Goal: Information Seeking & Learning: Learn about a topic

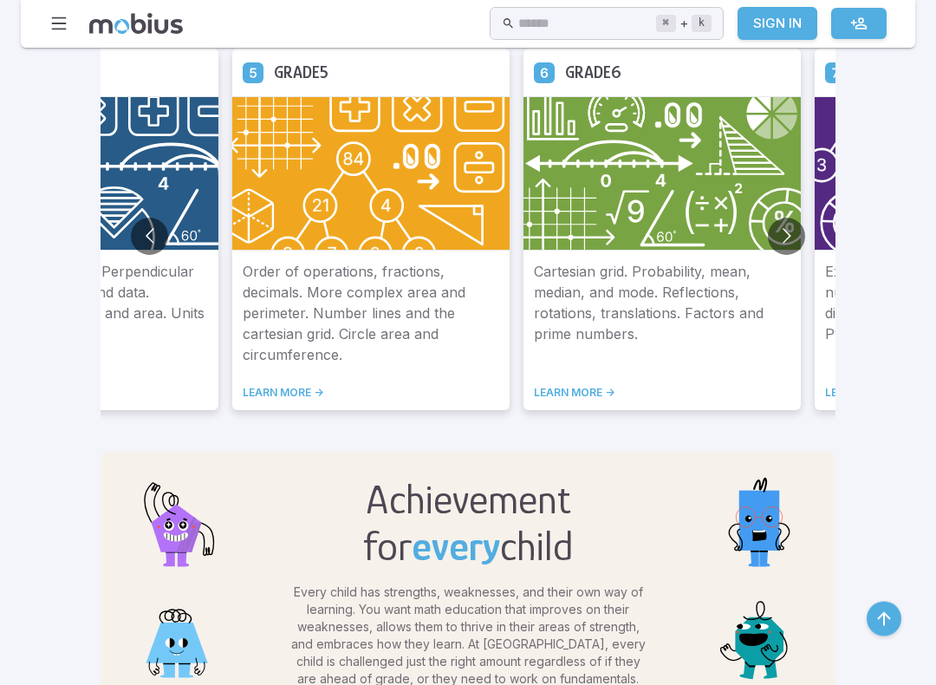
scroll to position [1072, 0]
click at [232, 247] on img at bounding box center [370, 173] width 277 height 154
click at [232, 250] on img at bounding box center [370, 173] width 277 height 154
click at [243, 315] on p "Order of operations, fractions, decimals. More complex area and perimeter. Numb…" at bounding box center [371, 313] width 257 height 104
click at [243, 333] on p "Order of operations, fractions, decimals. More complex area and perimeter. Numb…" at bounding box center [371, 313] width 257 height 104
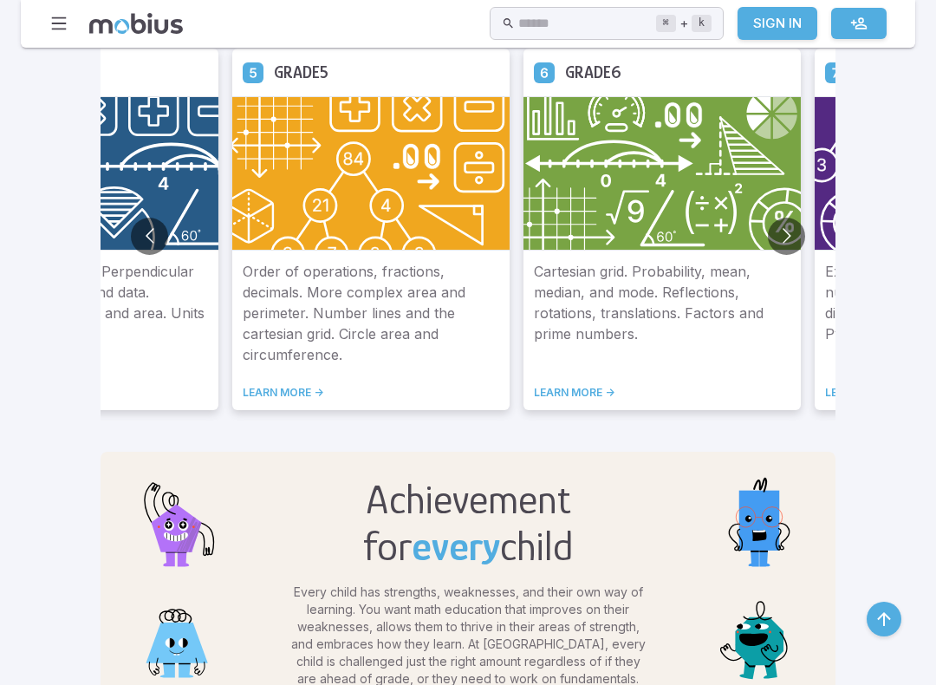
click at [243, 390] on link "LEARN MORE ->" at bounding box center [371, 393] width 257 height 14
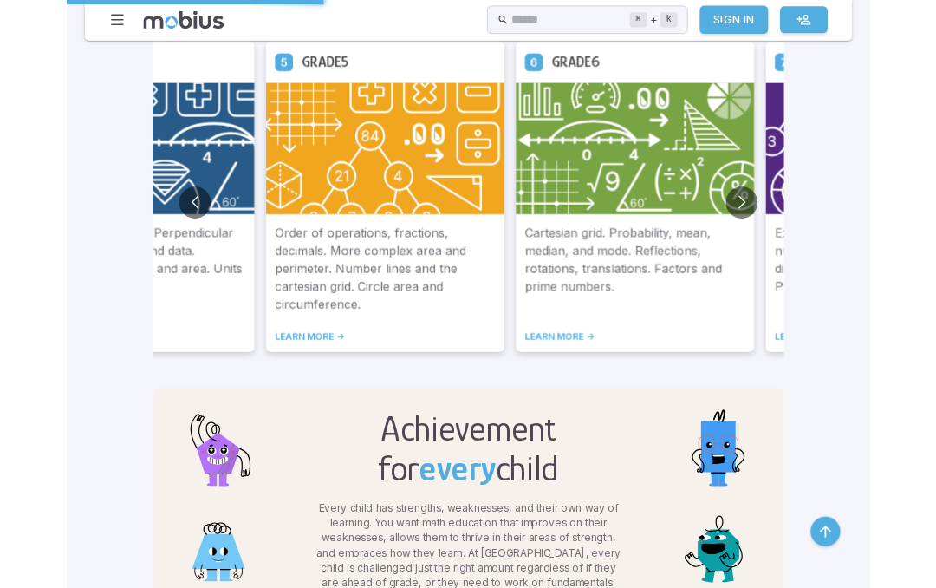
scroll to position [1121, 0]
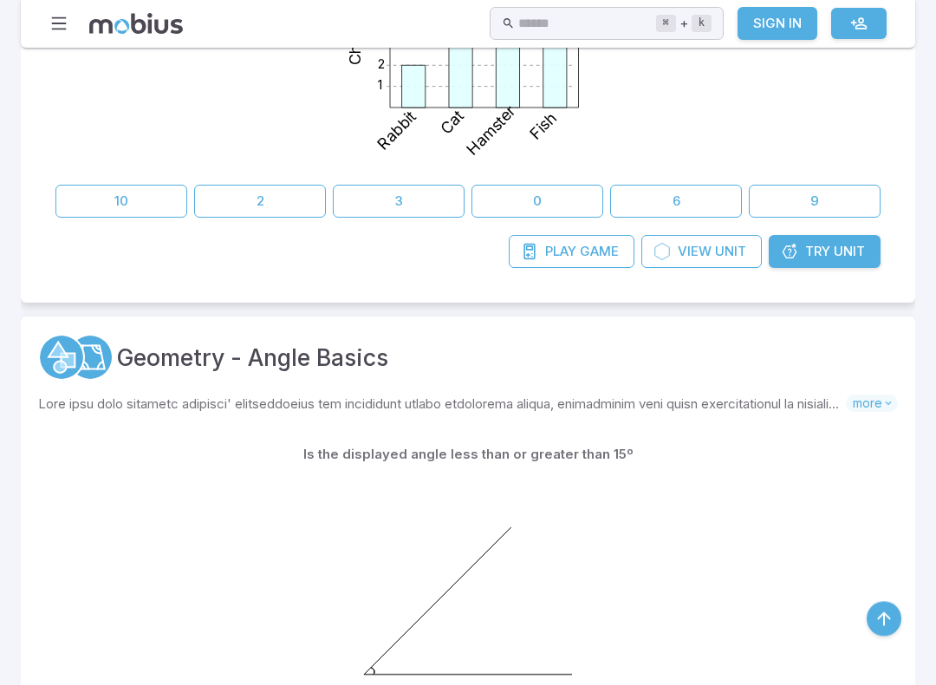
scroll to position [643, 0]
click at [852, 257] on span "Unit" at bounding box center [849, 251] width 31 height 19
click at [866, 255] on link "Try Unit" at bounding box center [825, 251] width 112 height 33
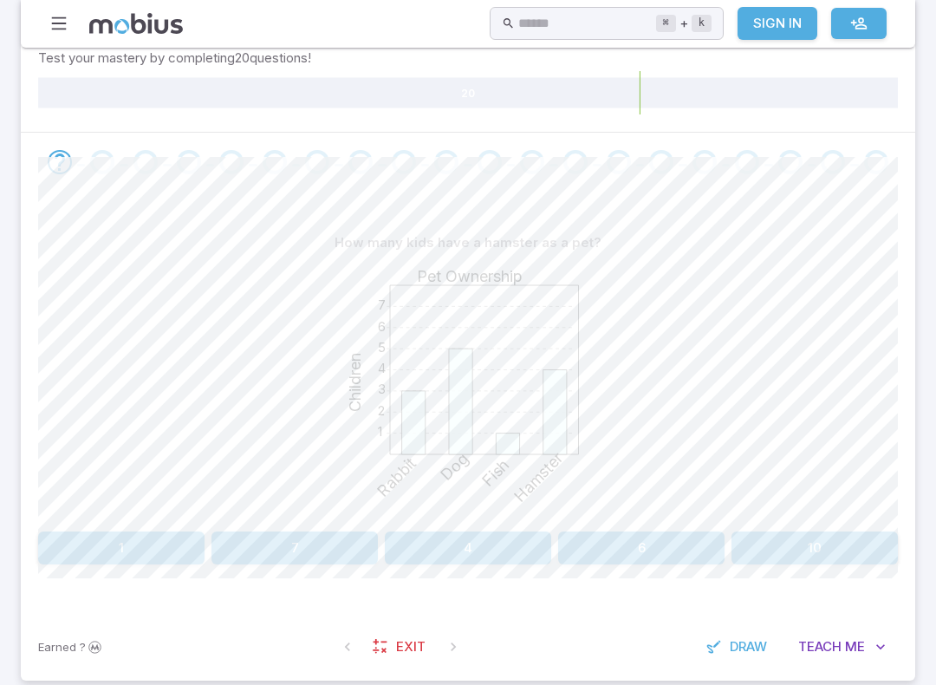
scroll to position [286, 0]
click at [534, 546] on button "4" at bounding box center [468, 546] width 166 height 33
click at [448, 543] on button "8" at bounding box center [396, 546] width 138 height 33
click at [791, 561] on button "Hamster" at bounding box center [793, 546] width 210 height 33
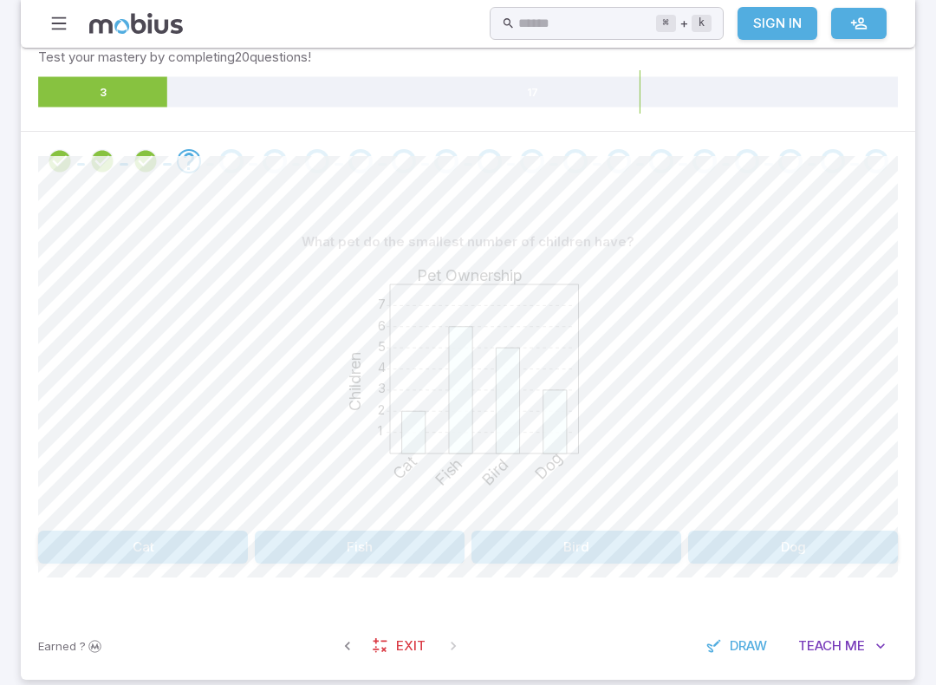
click at [113, 539] on button "Cat" at bounding box center [143, 546] width 210 height 33
click at [294, 537] on button "Volleyball" at bounding box center [360, 546] width 210 height 33
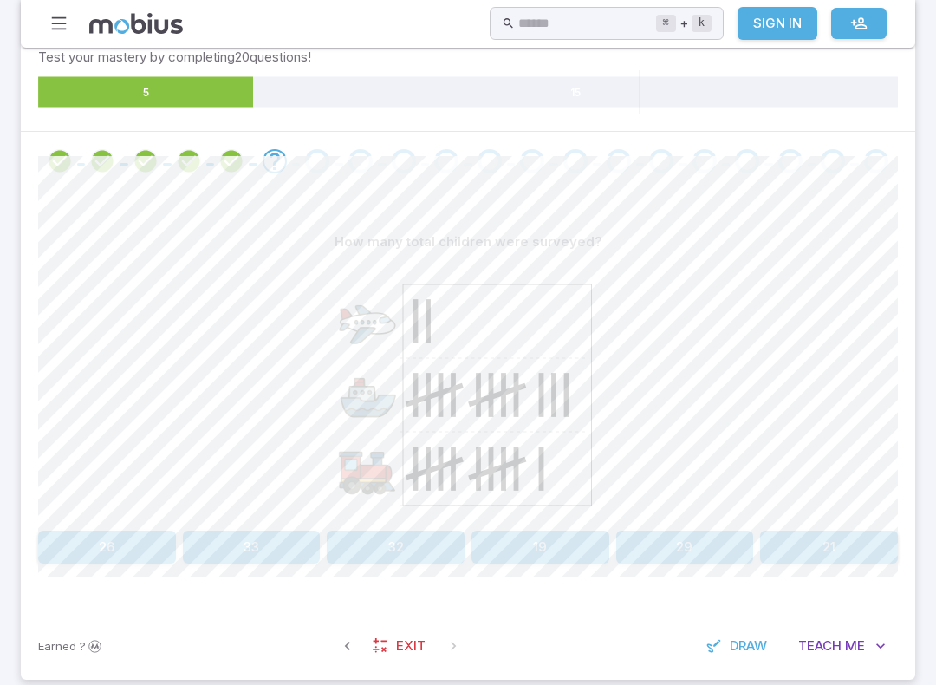
click at [88, 537] on button "26" at bounding box center [107, 546] width 138 height 33
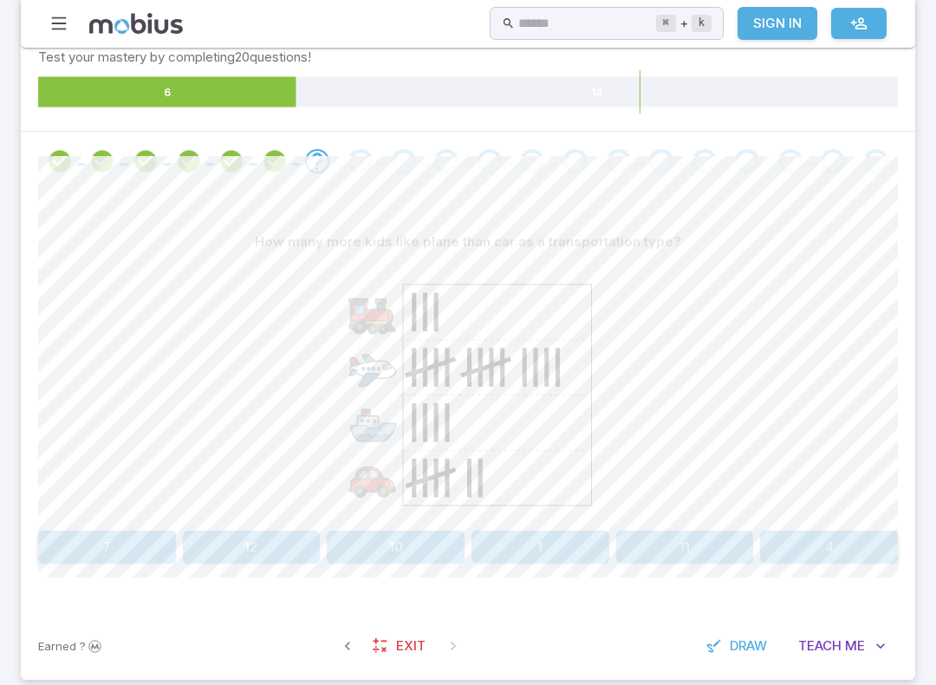
click at [92, 543] on button "7" at bounding box center [107, 546] width 138 height 33
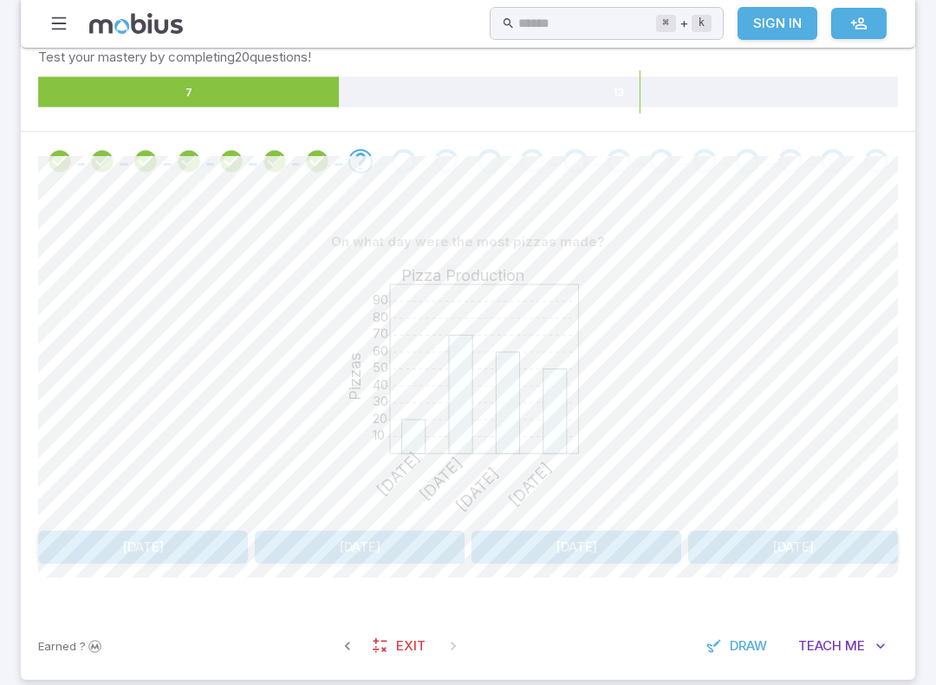
click at [402, 530] on button "[DATE]" at bounding box center [360, 546] width 210 height 33
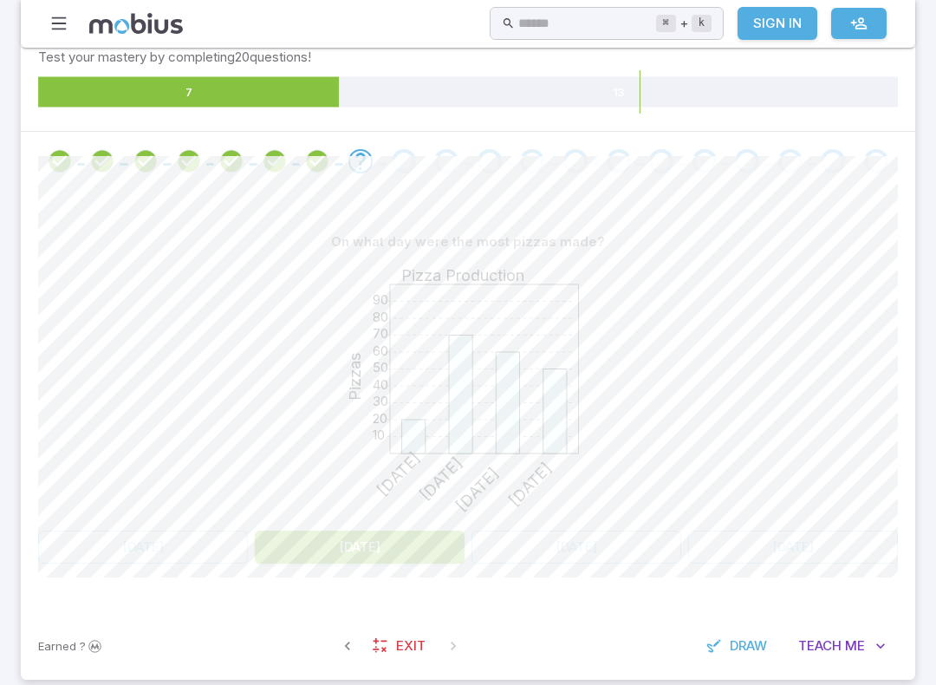
click at [400, 524] on div "On what day were the most pizzas made? 10 20 30 40 50 60 70 80 90 Pizza Product…" at bounding box center [468, 394] width 860 height 338
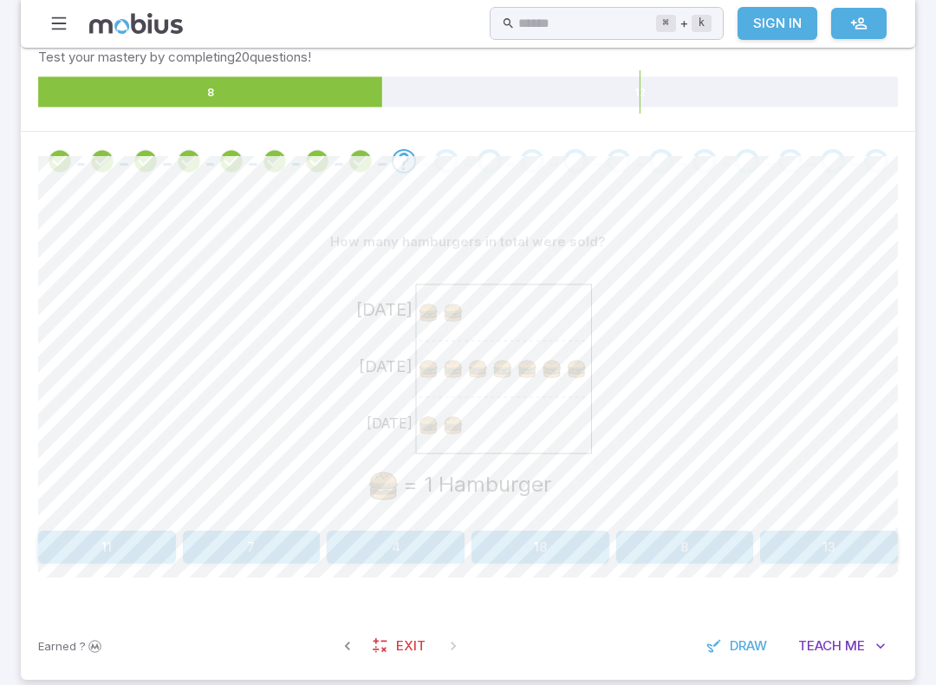
click at [146, 524] on div "How many hamburgers in total were sold? [DATE] [DATE] [DATE] = 1 Hamburger 11 7…" at bounding box center [468, 394] width 860 height 338
click at [120, 547] on button "11" at bounding box center [107, 546] width 138 height 33
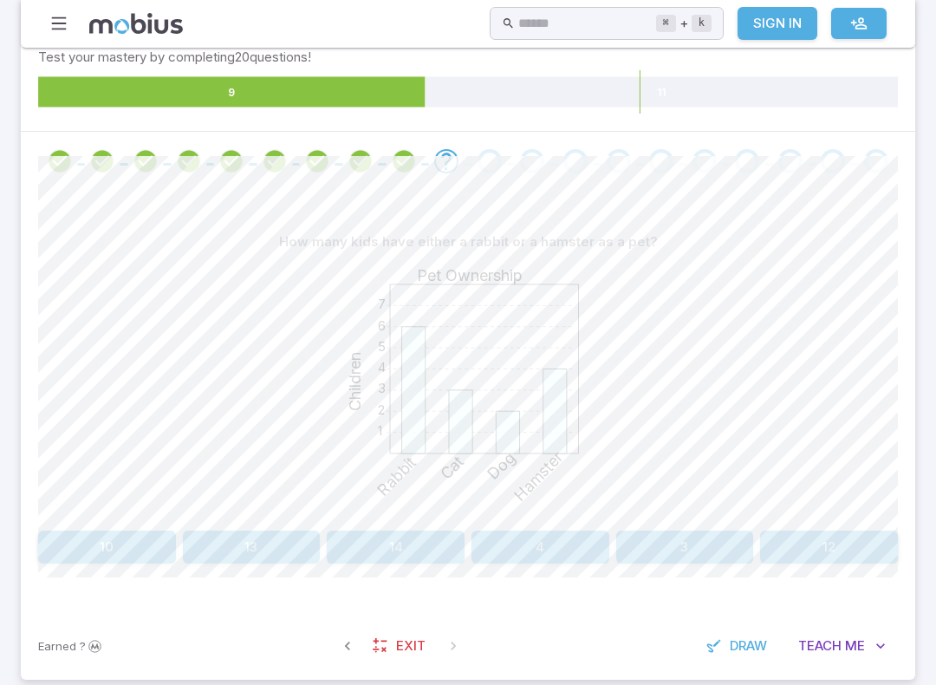
click at [569, 554] on button "4" at bounding box center [540, 546] width 138 height 33
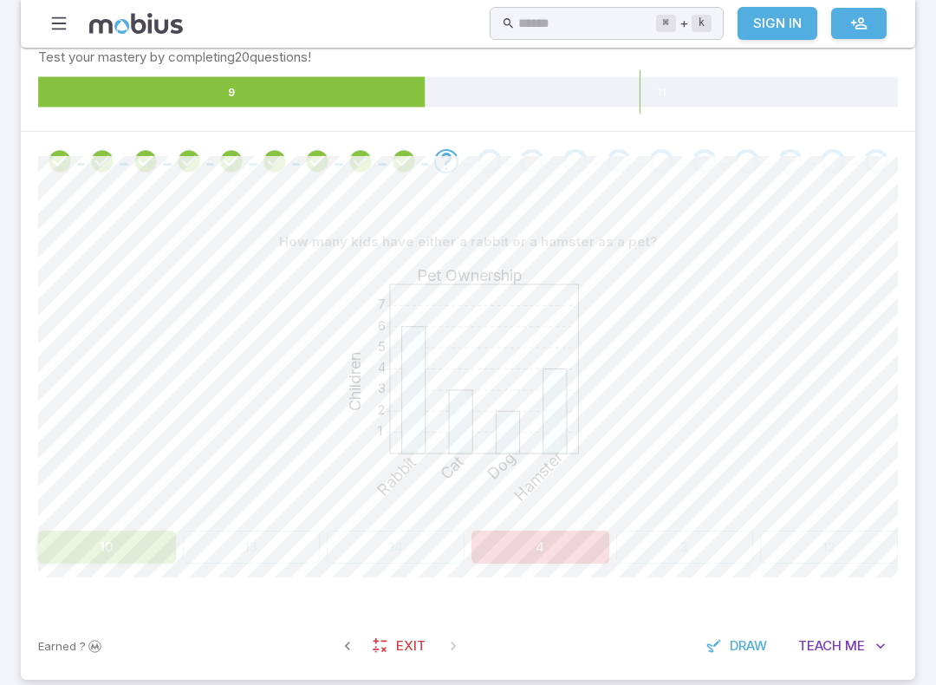
click at [160, 540] on button "10" at bounding box center [107, 546] width 138 height 33
click at [159, 539] on button "10" at bounding box center [107, 546] width 138 height 33
click at [173, 536] on button "10" at bounding box center [107, 546] width 138 height 33
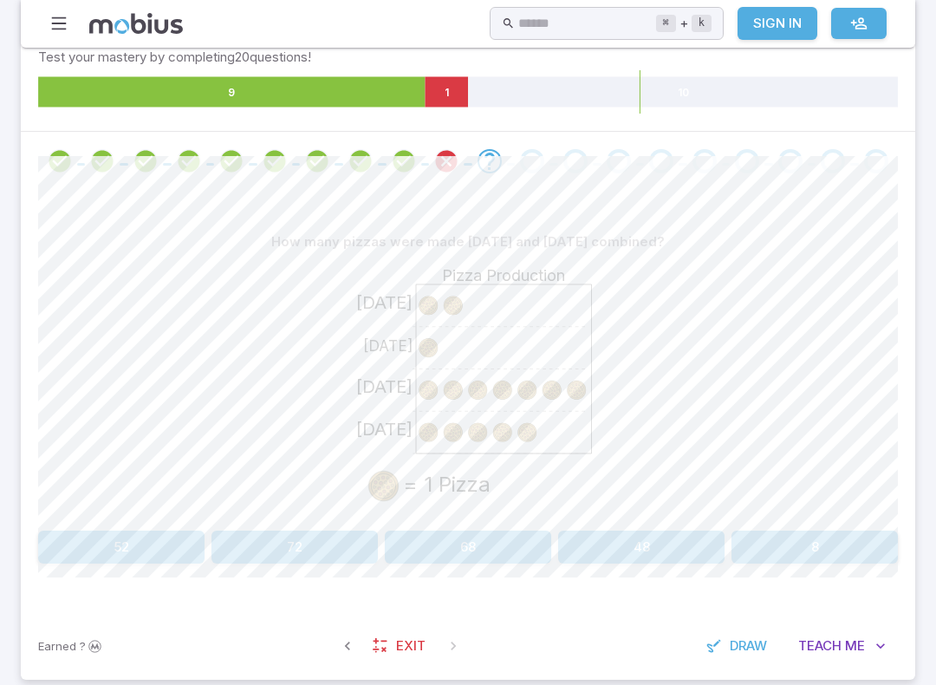
click at [858, 518] on div "[DATE] [DATE] [DATE] [DATE] Pizza Production = 1 Pizza" at bounding box center [468, 390] width 860 height 265
click at [856, 552] on button "8" at bounding box center [814, 546] width 166 height 33
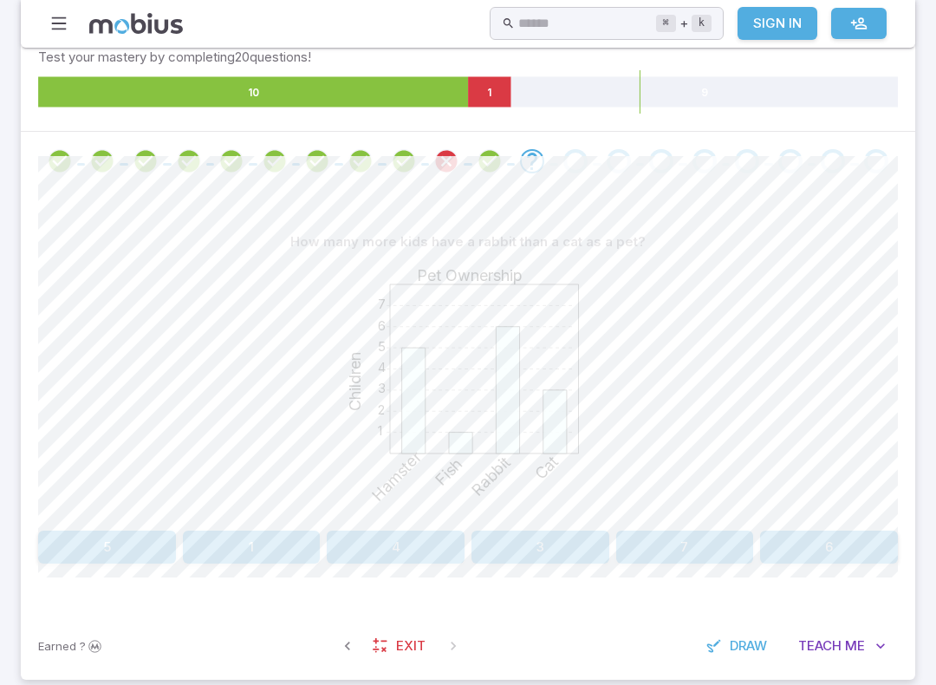
click at [843, 553] on button "6" at bounding box center [829, 546] width 138 height 33
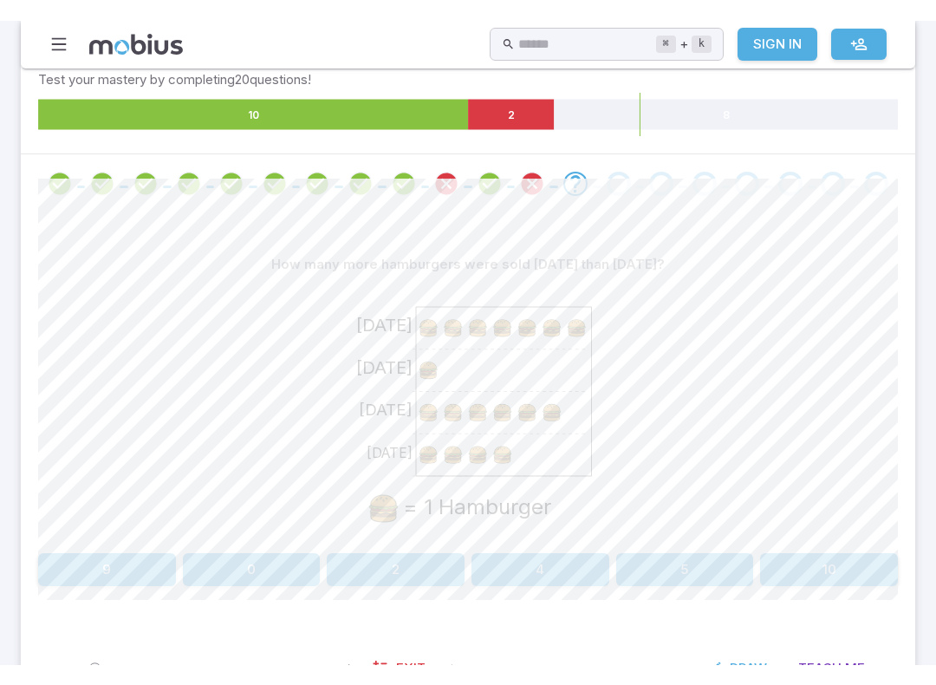
scroll to position [262, 0]
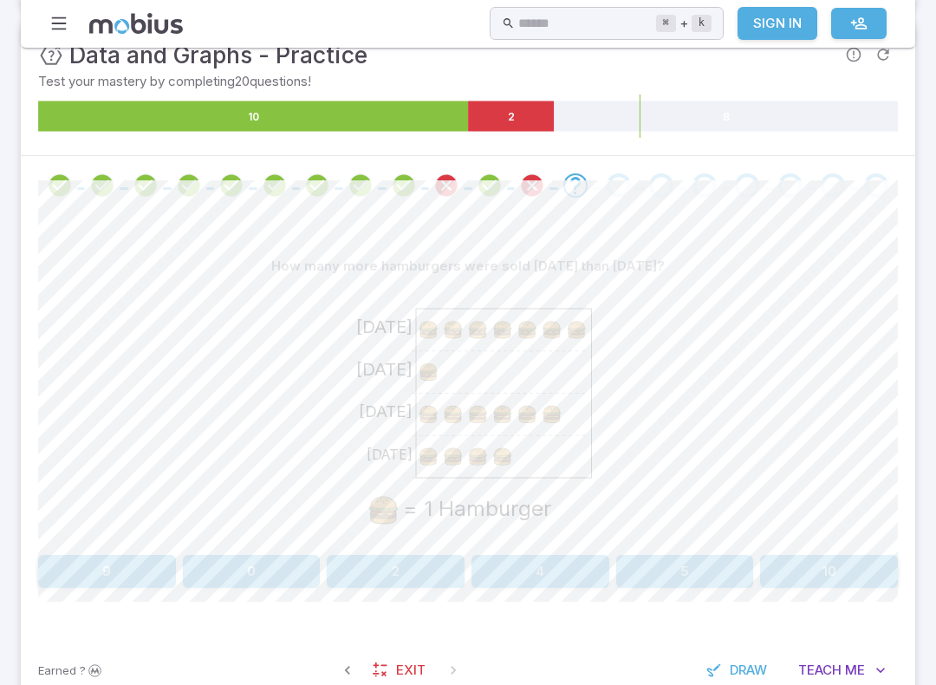
click at [727, 572] on button "5" at bounding box center [685, 571] width 138 height 33
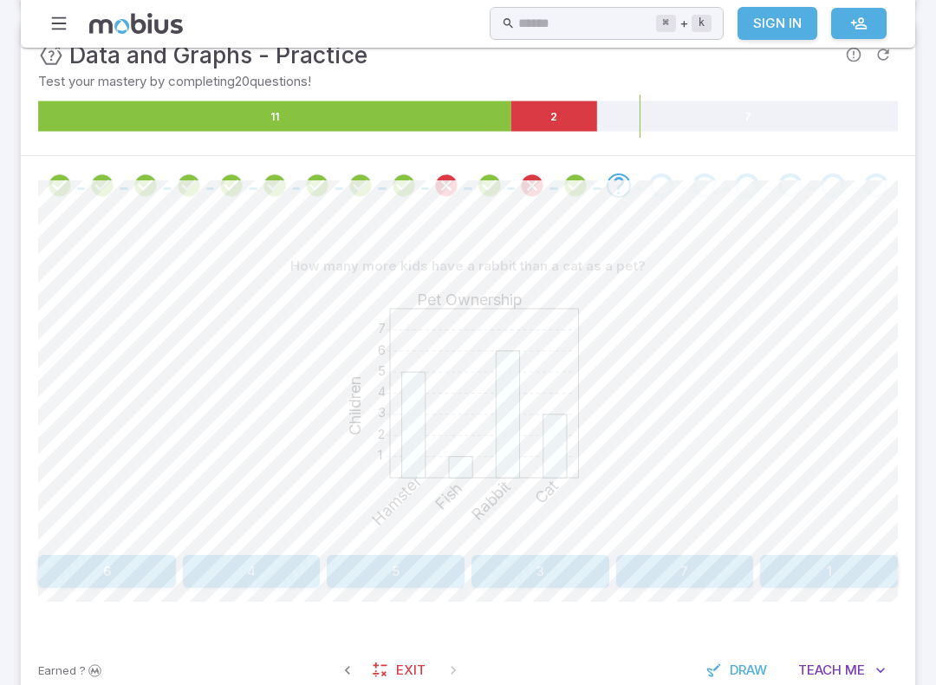
click at [83, 570] on button "6" at bounding box center [107, 571] width 138 height 33
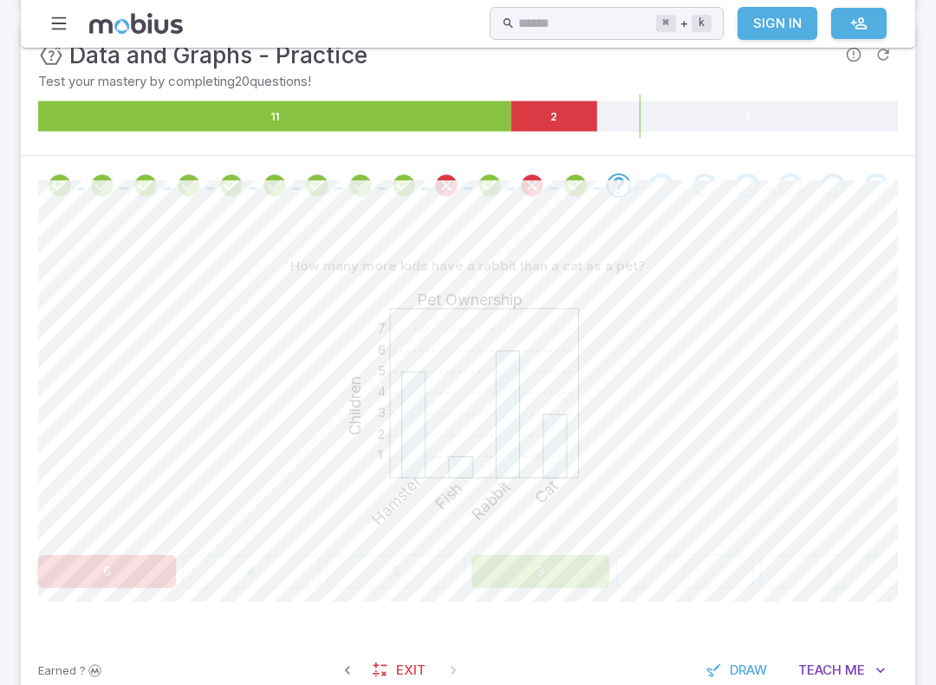
click at [591, 570] on button "3" at bounding box center [540, 571] width 138 height 33
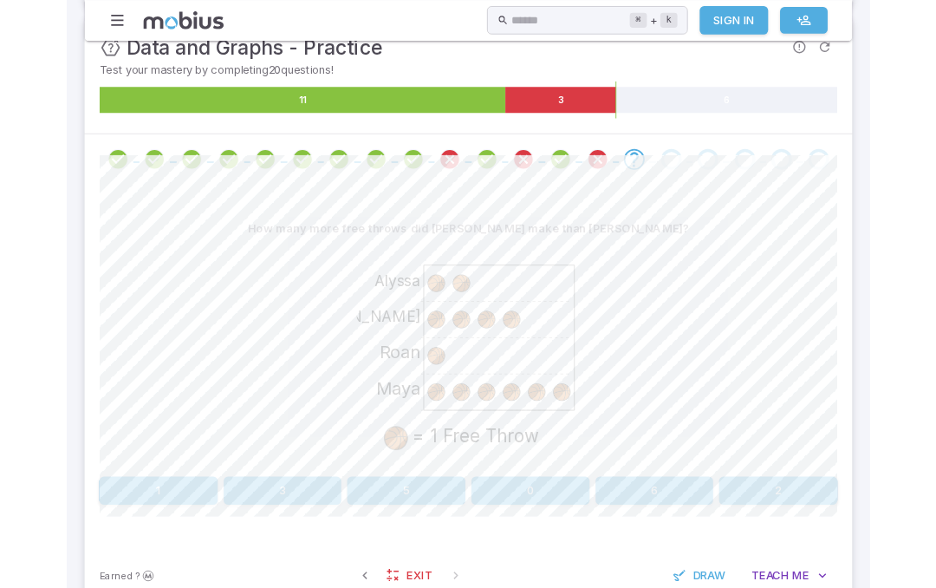
scroll to position [268, 0]
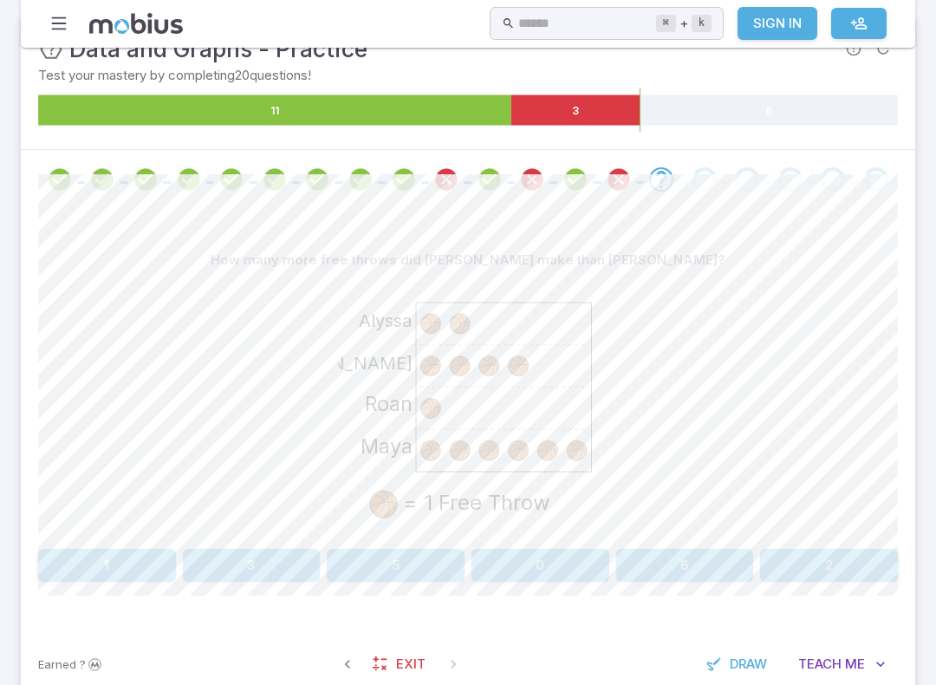
click at [728, 568] on button "6" at bounding box center [685, 565] width 138 height 33
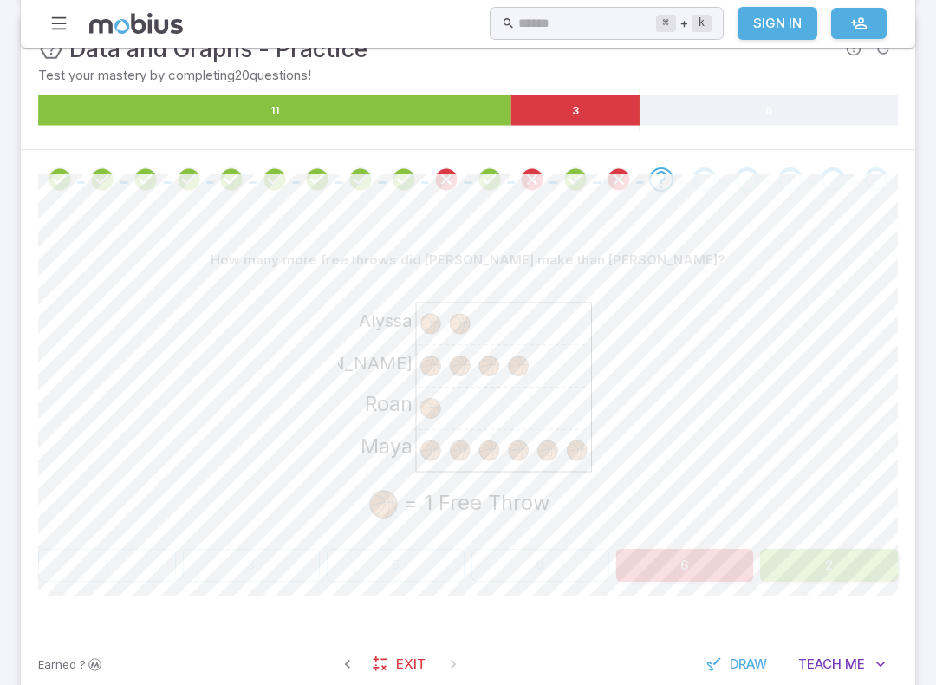
click at [816, 566] on button "2" at bounding box center [829, 565] width 138 height 33
click at [816, 565] on button "2" at bounding box center [829, 565] width 138 height 33
click at [827, 549] on button "2" at bounding box center [829, 565] width 138 height 33
click at [826, 549] on button "2" at bounding box center [829, 565] width 138 height 33
click at [861, 587] on div "How many more free throws did [PERSON_NAME] make than [PERSON_NAME]? [PERSON_NA…" at bounding box center [468, 419] width 860 height 421
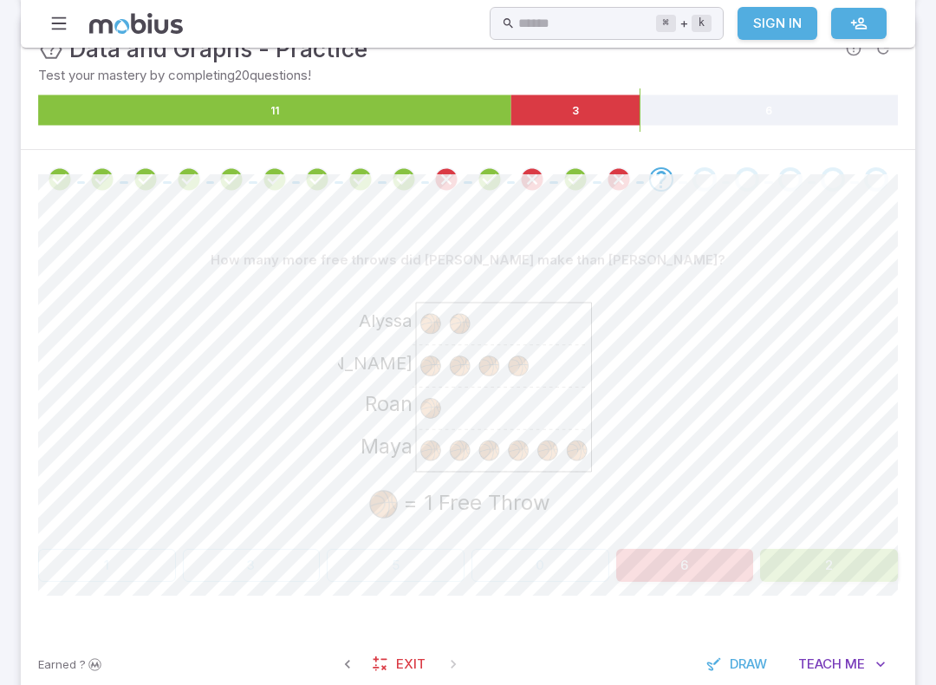
click at [852, 579] on button "2" at bounding box center [829, 565] width 138 height 33
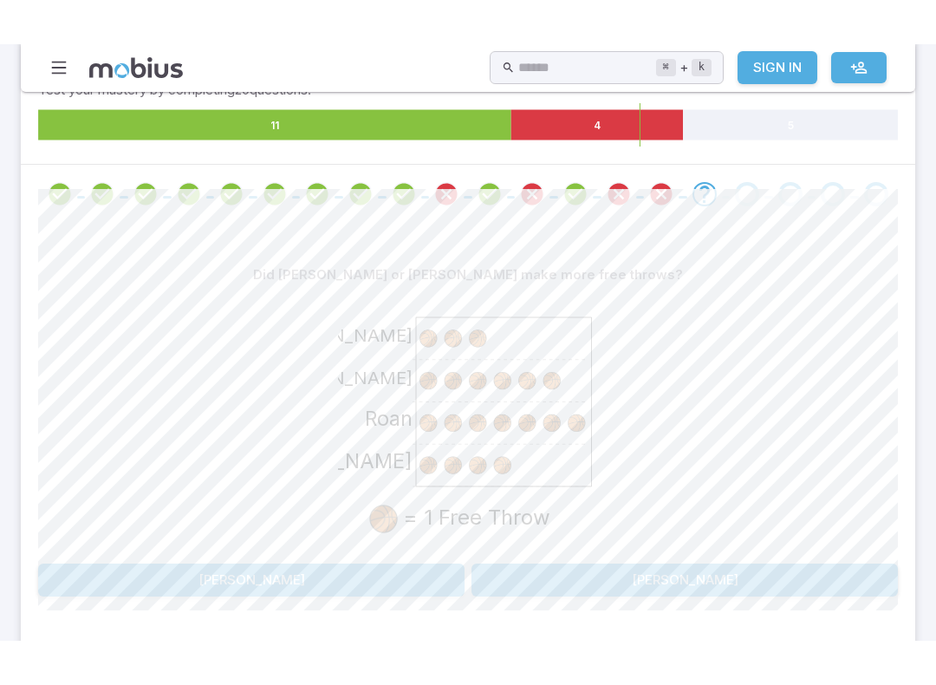
scroll to position [297, 0]
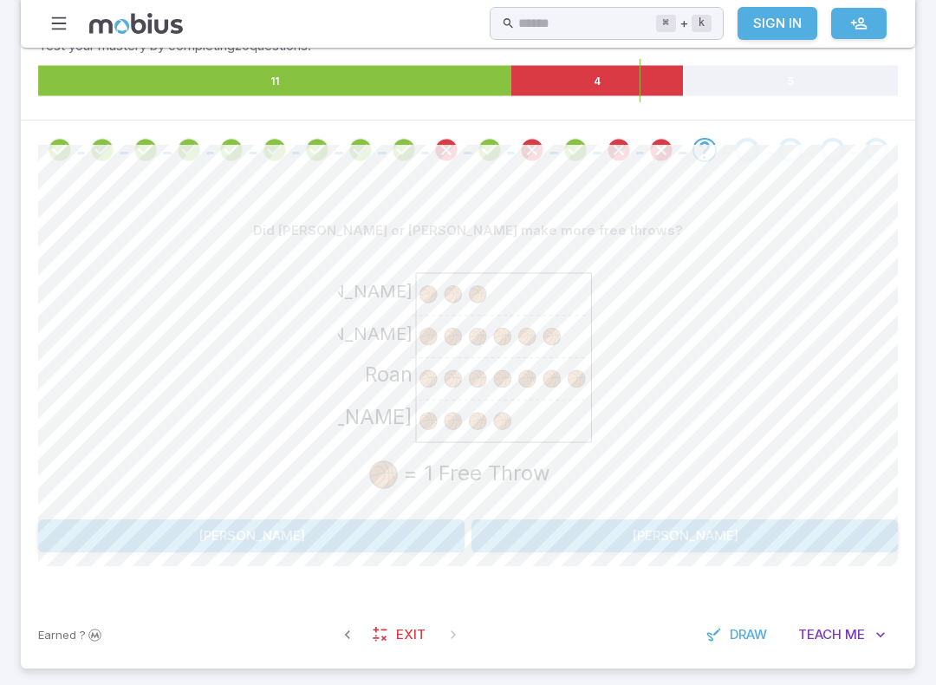
click at [596, 549] on button "[PERSON_NAME]" at bounding box center [684, 535] width 426 height 33
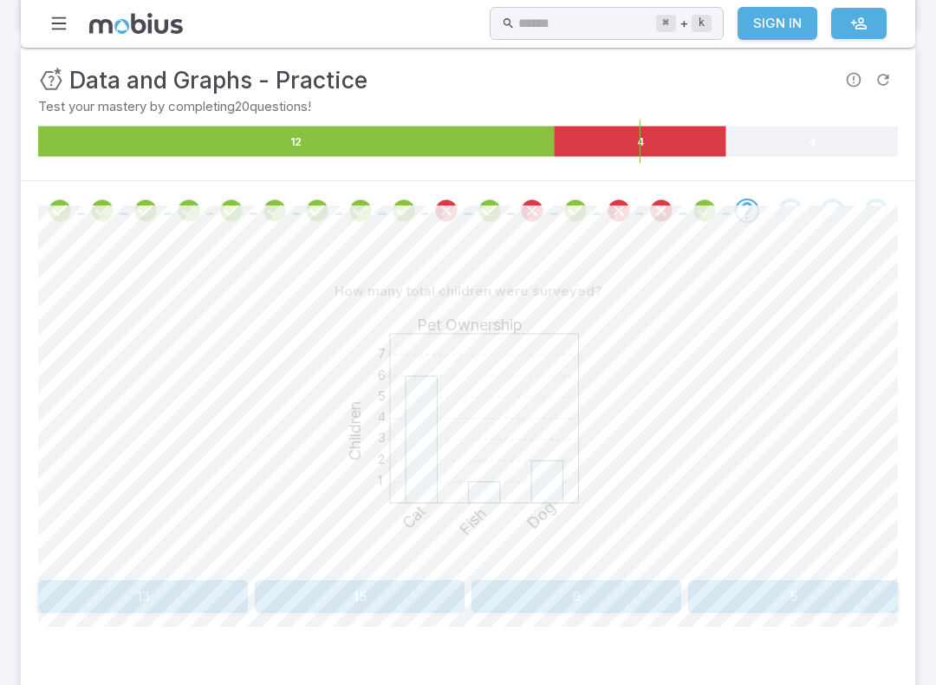
scroll to position [236, 0]
click at [617, 587] on button "9" at bounding box center [576, 597] width 210 height 33
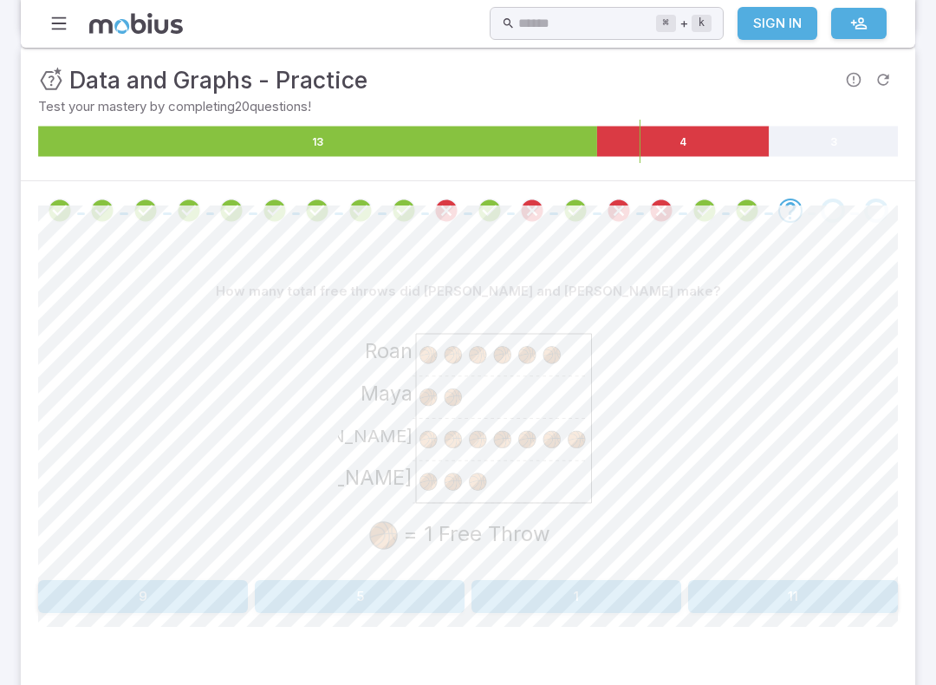
click at [426, 587] on div "How many total free throws did [PERSON_NAME] and [PERSON_NAME] make? [PERSON_NA…" at bounding box center [468, 450] width 860 height 421
click at [428, 587] on button "5" at bounding box center [360, 596] width 210 height 33
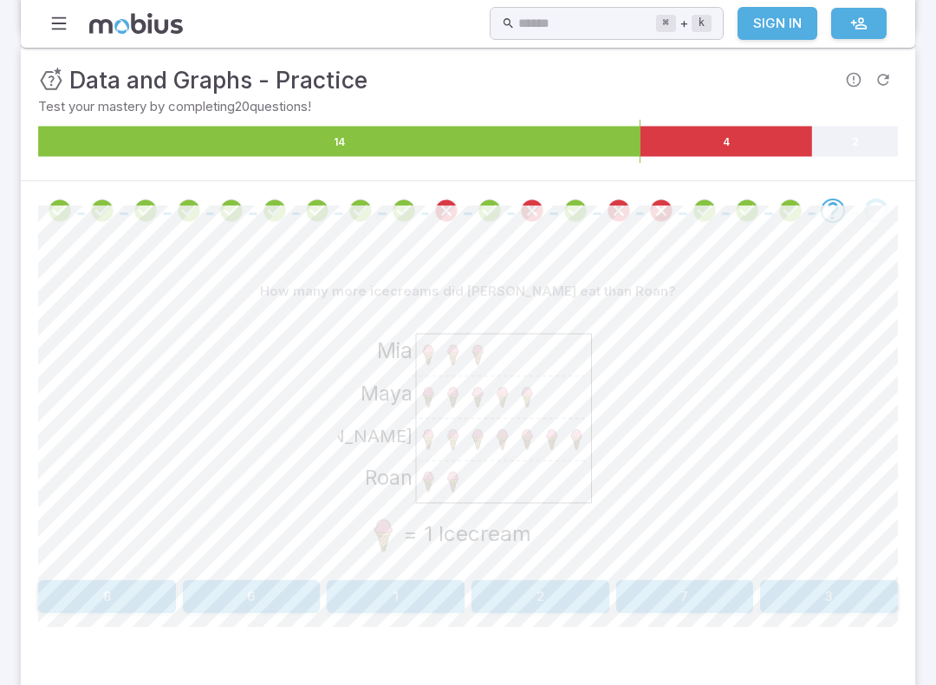
click at [549, 587] on button "2" at bounding box center [540, 596] width 138 height 33
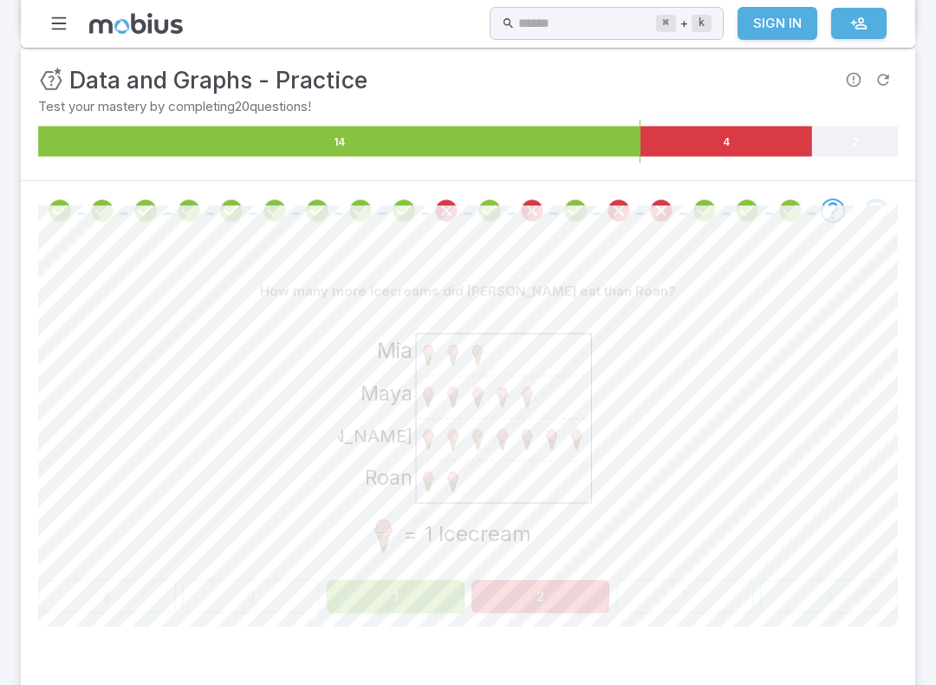
click at [419, 587] on button "1" at bounding box center [396, 596] width 138 height 33
click at [424, 587] on div "How many more icecreams did [PERSON_NAME] eat than Roan? [GEOGRAPHIC_DATA][PERS…" at bounding box center [468, 450] width 860 height 421
click at [367, 583] on button "1" at bounding box center [396, 596] width 138 height 33
click at [438, 587] on button "1" at bounding box center [396, 596] width 138 height 33
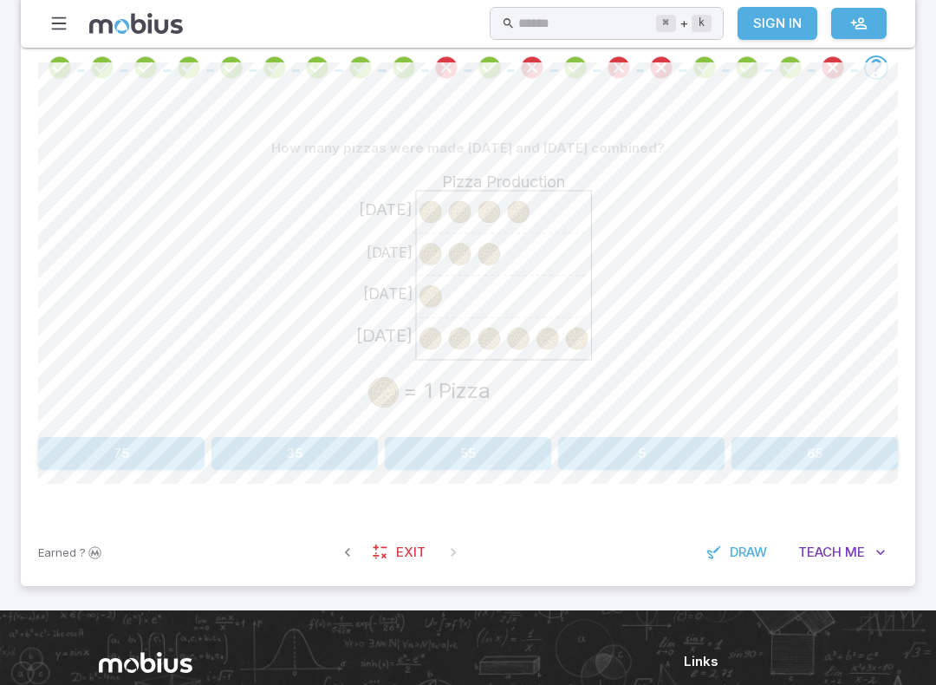
scroll to position [381, 0]
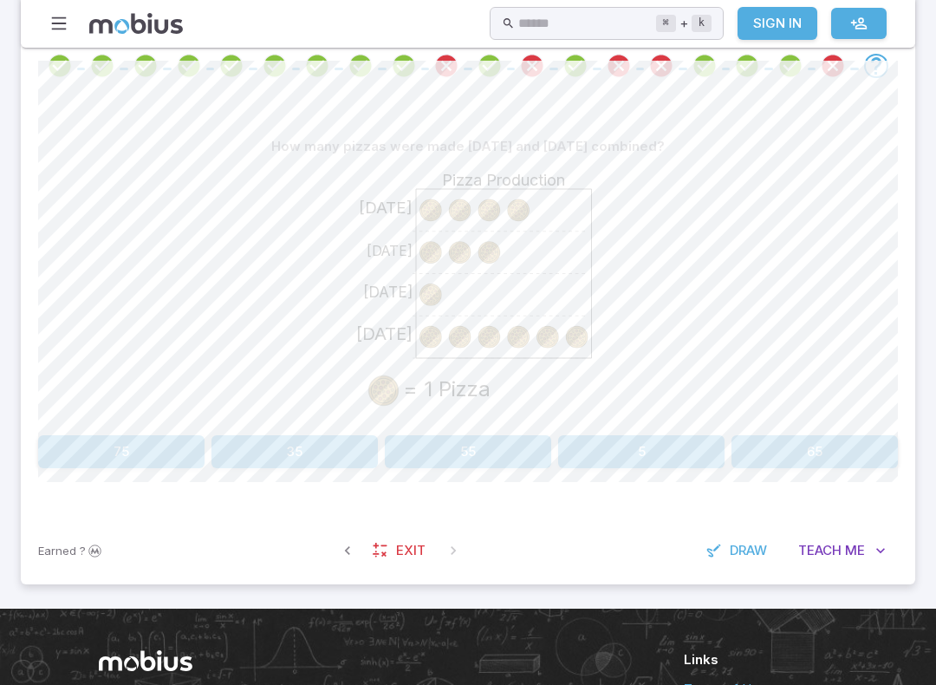
click at [665, 412] on div "[DATE] [DATE] [DATE] [DATE] Pizza Production = 1 Pizza" at bounding box center [468, 295] width 860 height 265
click at [697, 451] on button "5" at bounding box center [641, 451] width 166 height 33
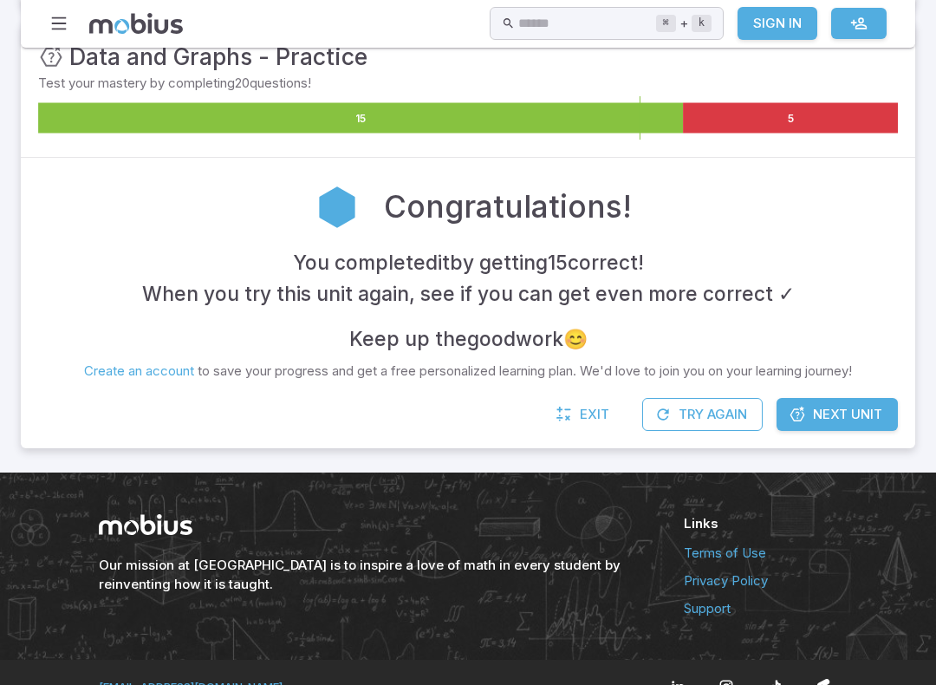
scroll to position [259, 0]
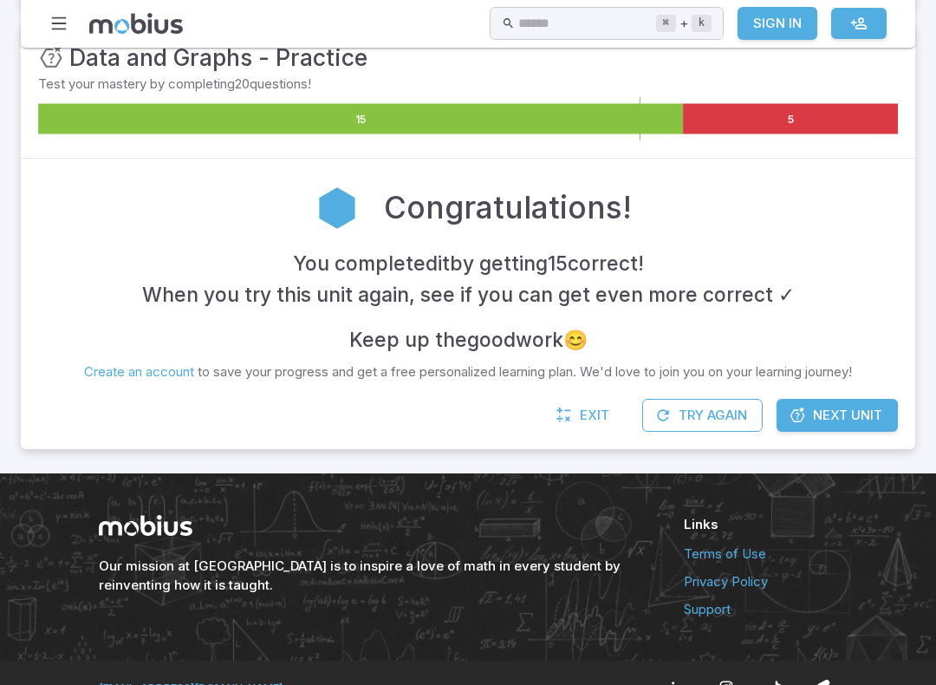
click at [824, 420] on link "Next Unit" at bounding box center [837, 415] width 121 height 33
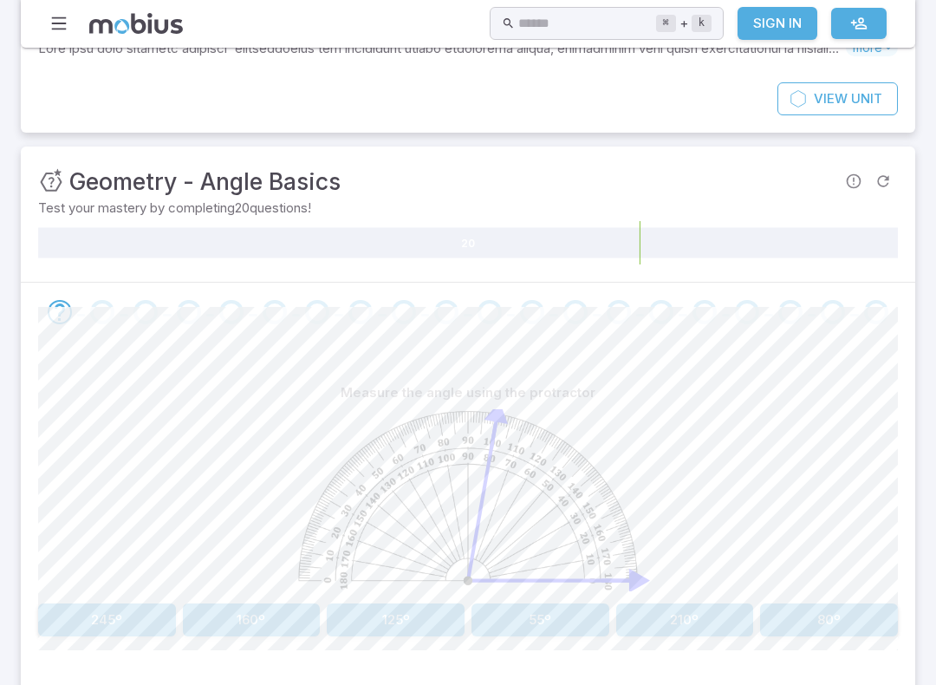
scroll to position [135, 0]
click at [64, 322] on div "Go to the next question" at bounding box center [60, 312] width 24 height 24
click at [50, 321] on div "Go to the next question" at bounding box center [60, 312] width 24 height 24
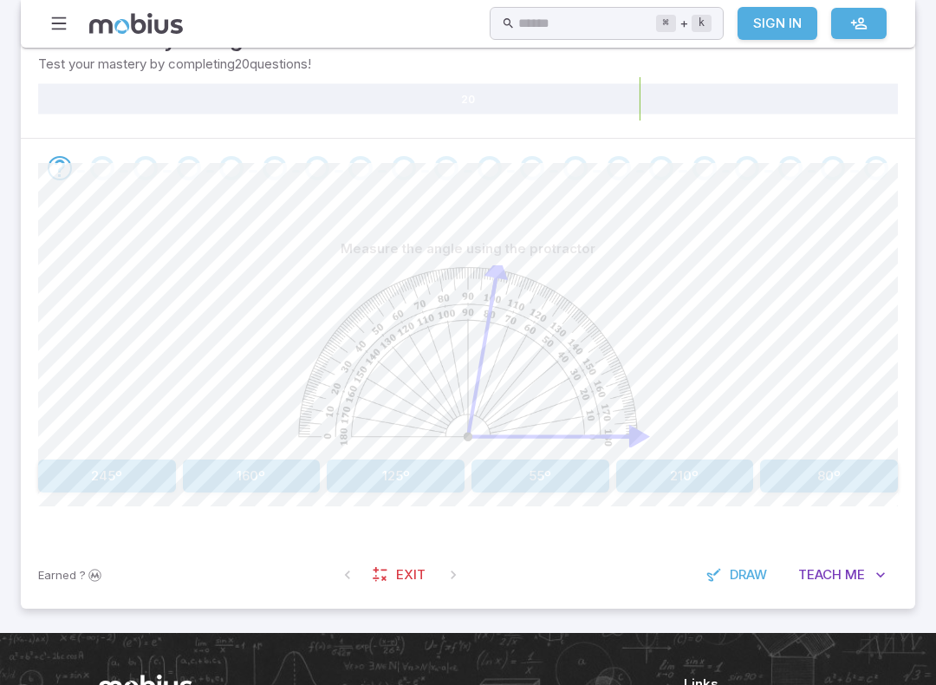
click at [858, 587] on button "Teach Me" at bounding box center [842, 575] width 112 height 33
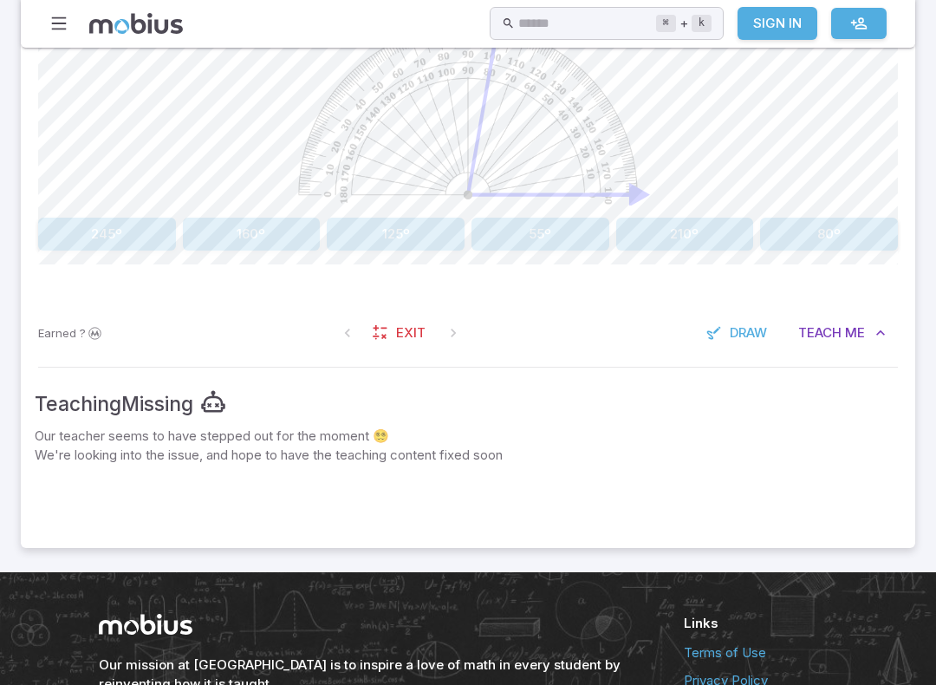
scroll to position [522, 0]
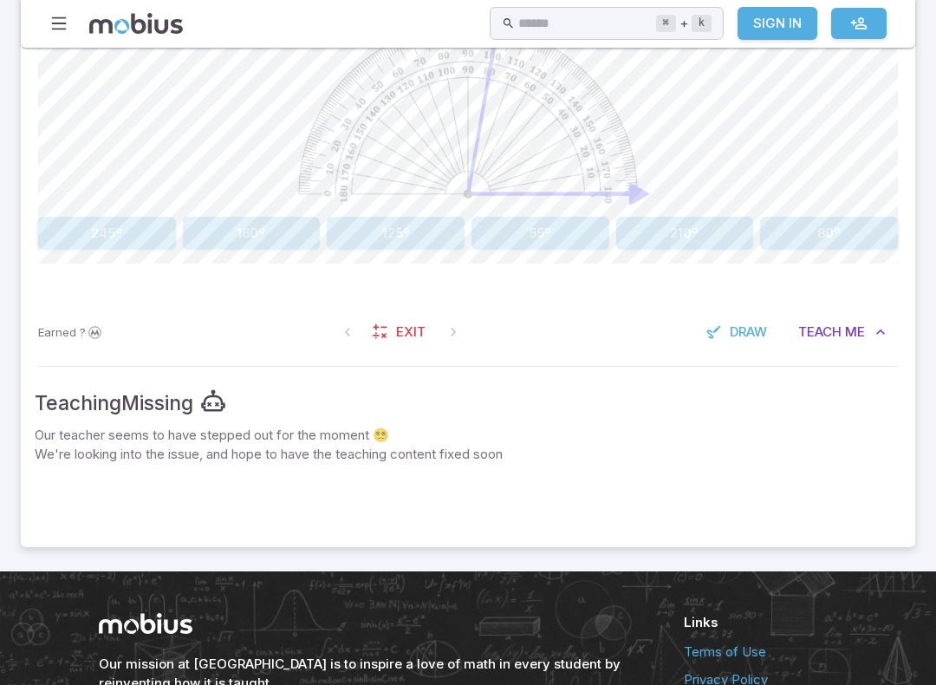
click at [860, 334] on span "Me" at bounding box center [855, 331] width 20 height 19
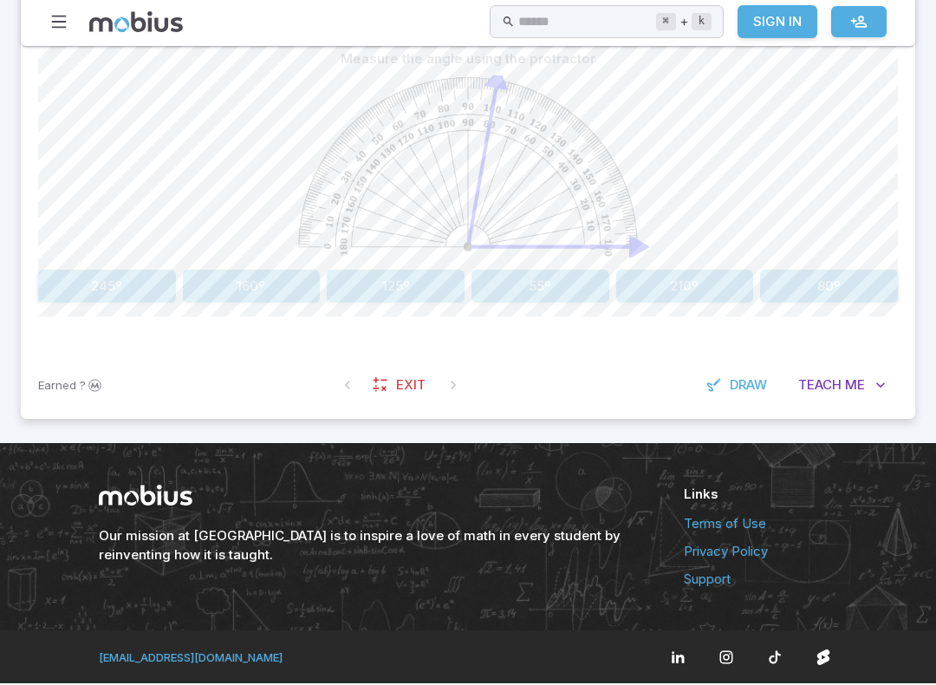
scroll to position [466, 0]
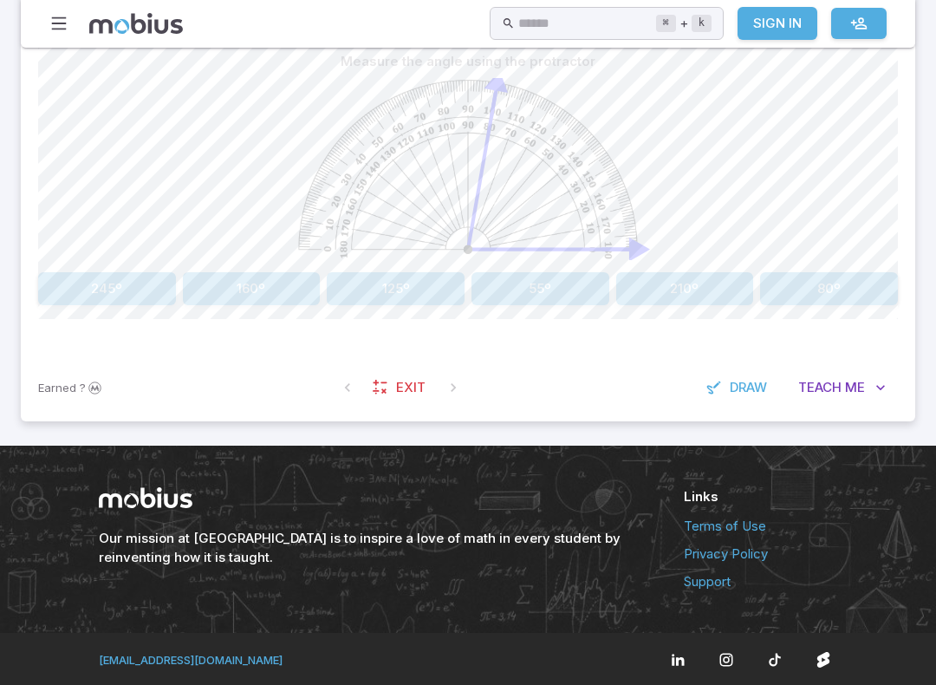
click at [746, 393] on span "Draw" at bounding box center [748, 387] width 37 height 19
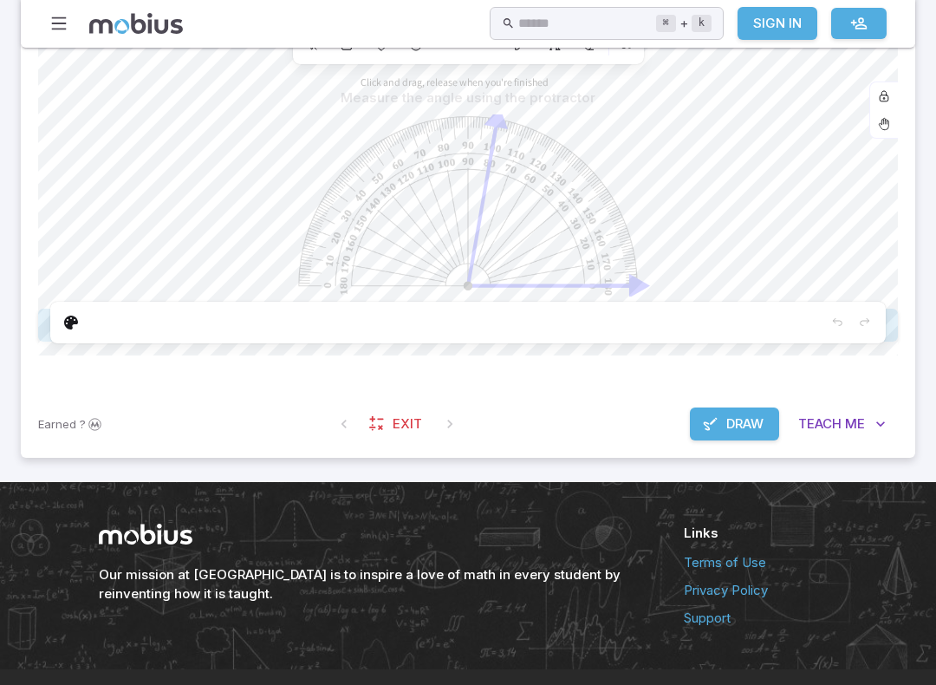
scroll to position [429, 0]
click at [101, 320] on div at bounding box center [467, 323] width 835 height 42
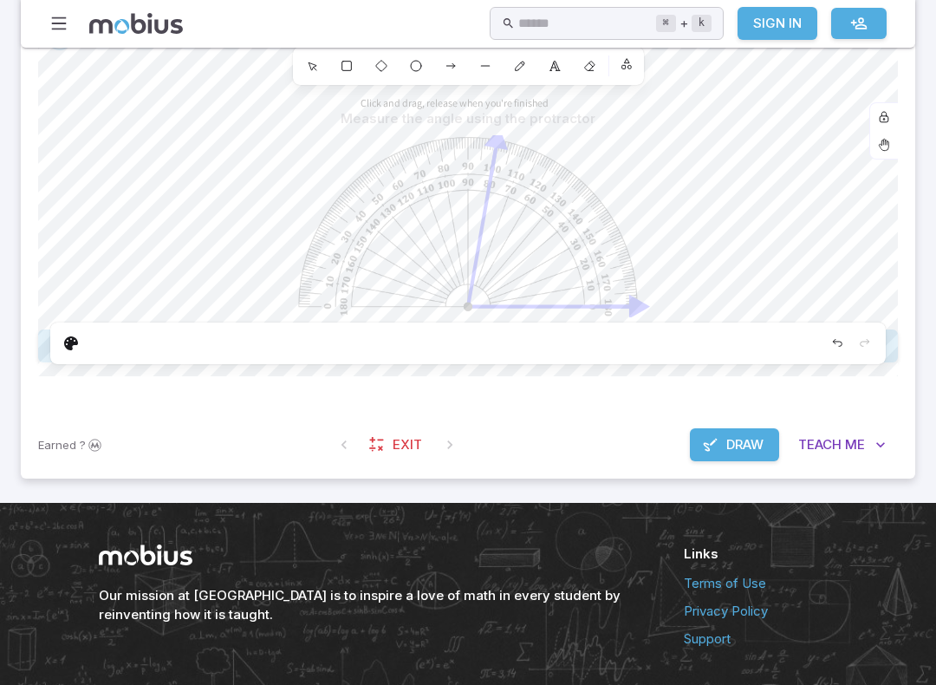
scroll to position [406, 0]
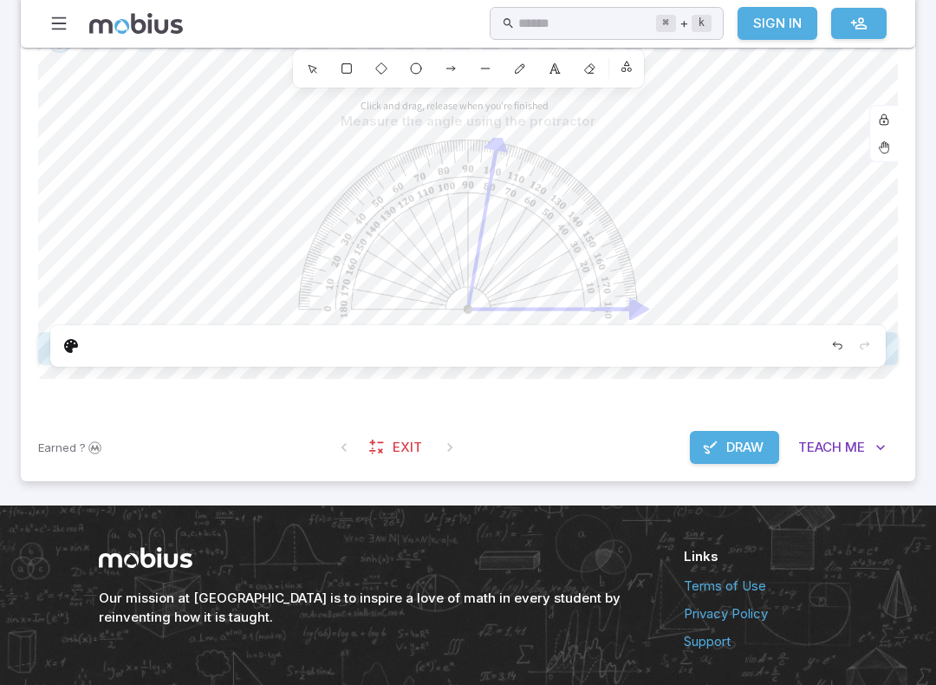
click at [62, 349] on div "Edit" at bounding box center [71, 346] width 28 height 28
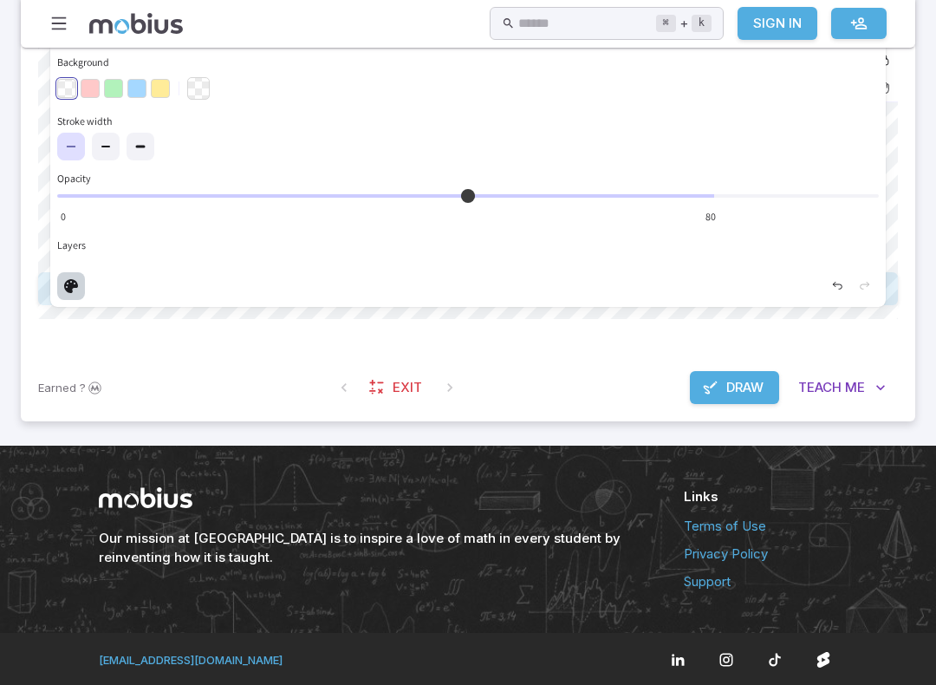
click at [753, 378] on span "Draw" at bounding box center [744, 387] width 37 height 19
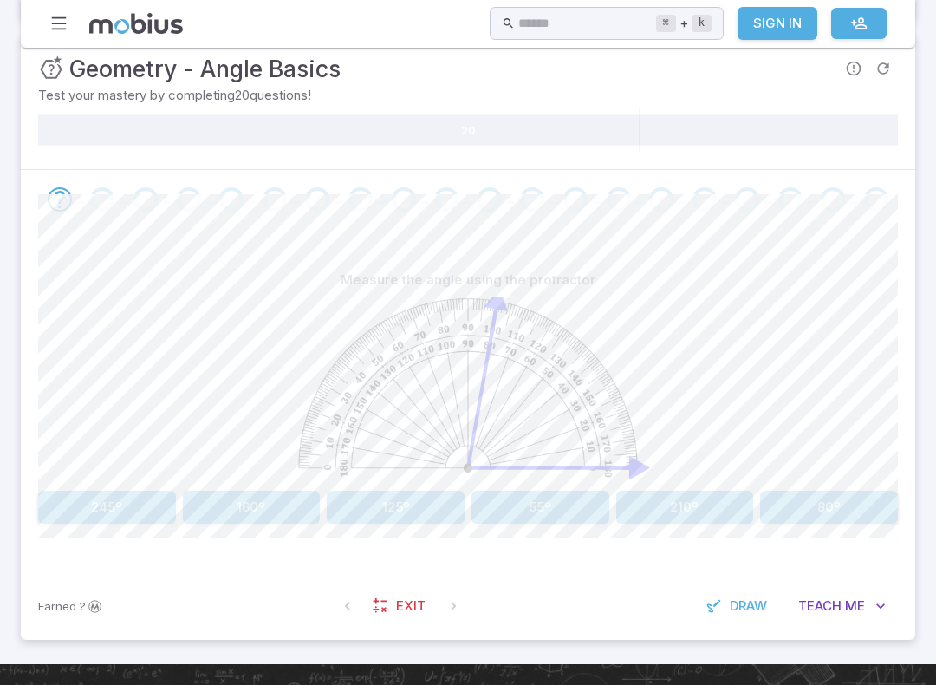
scroll to position [246, 0]
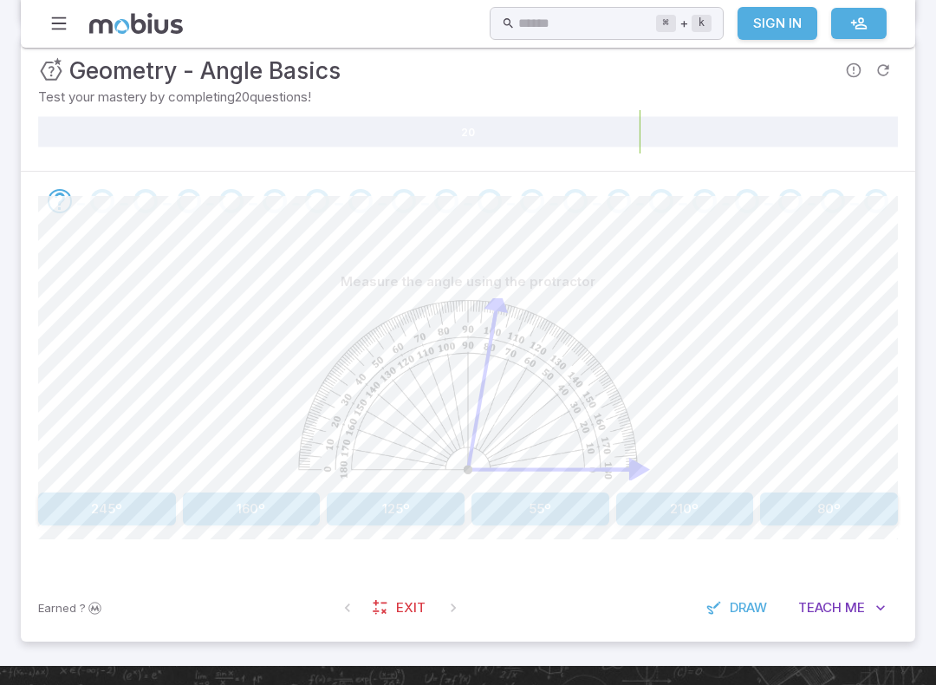
click at [320, 510] on button "160º" at bounding box center [252, 508] width 138 height 33
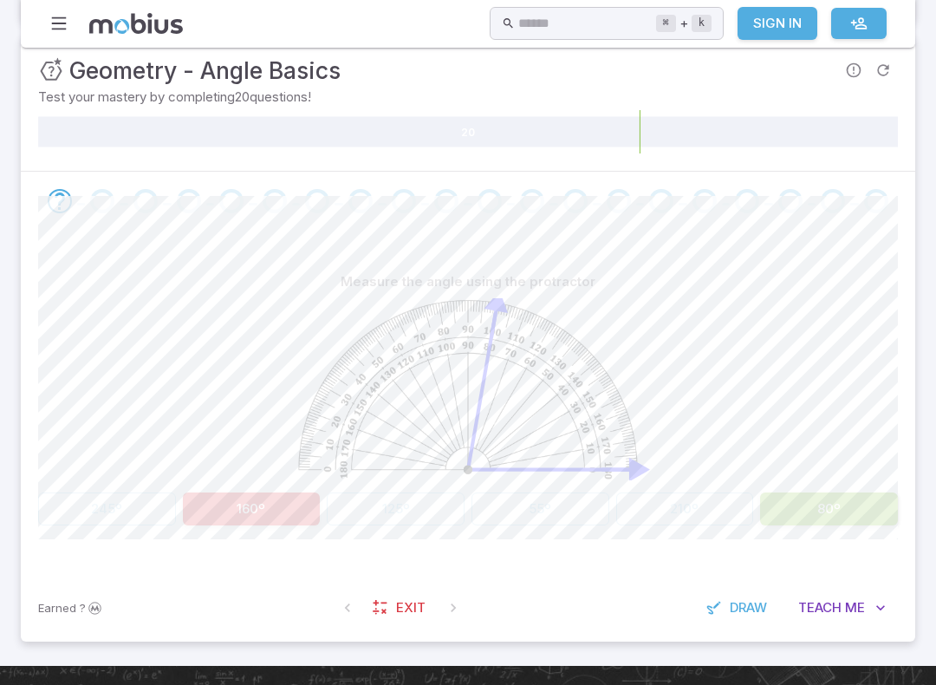
click at [844, 493] on button "80º" at bounding box center [829, 508] width 138 height 33
click at [897, 509] on button "80º" at bounding box center [829, 508] width 138 height 33
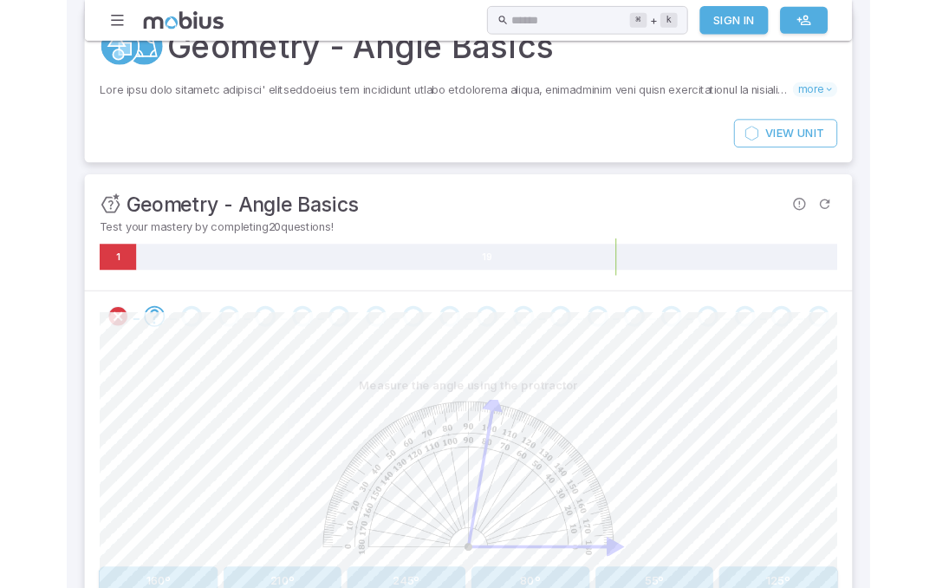
scroll to position [0, 0]
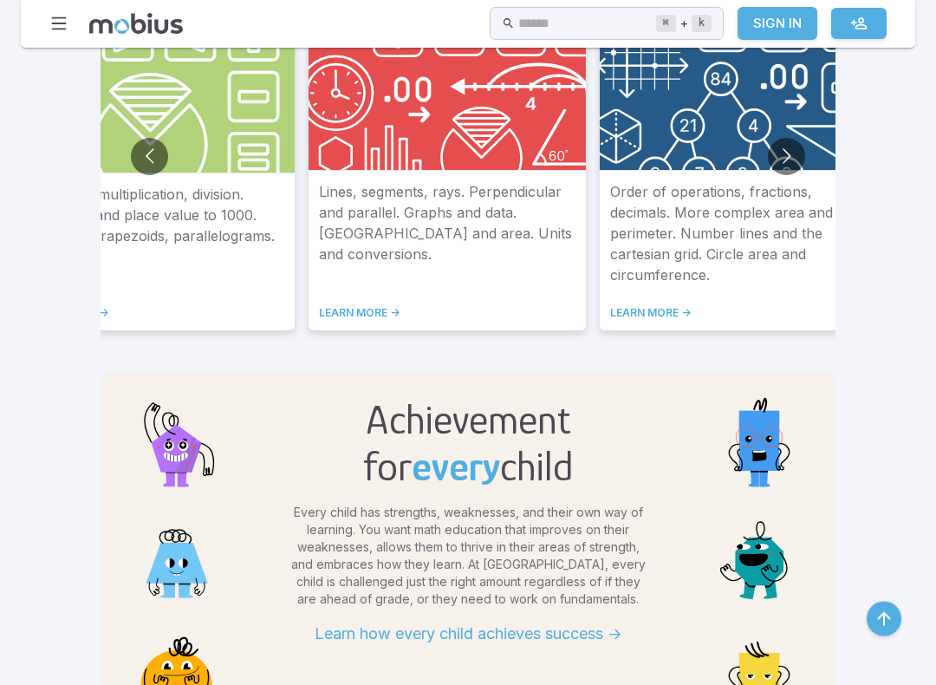
scroll to position [1161, 0]
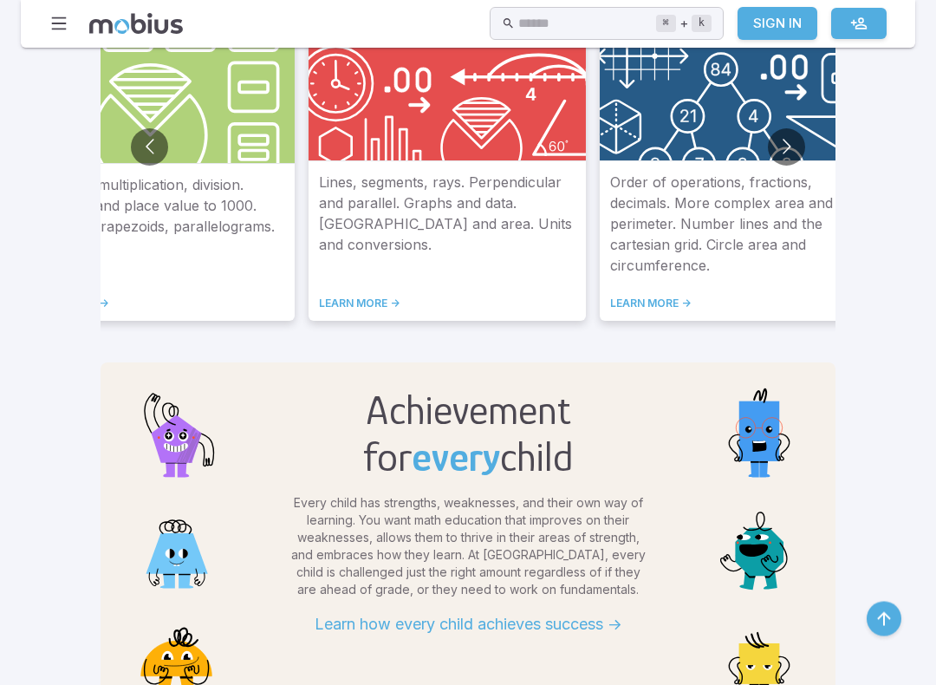
click at [610, 231] on p "Order of operations, fractions, decimals. More complex area and perimeter. Numb…" at bounding box center [738, 224] width 257 height 104
click at [600, 148] on img at bounding box center [738, 84] width 277 height 154
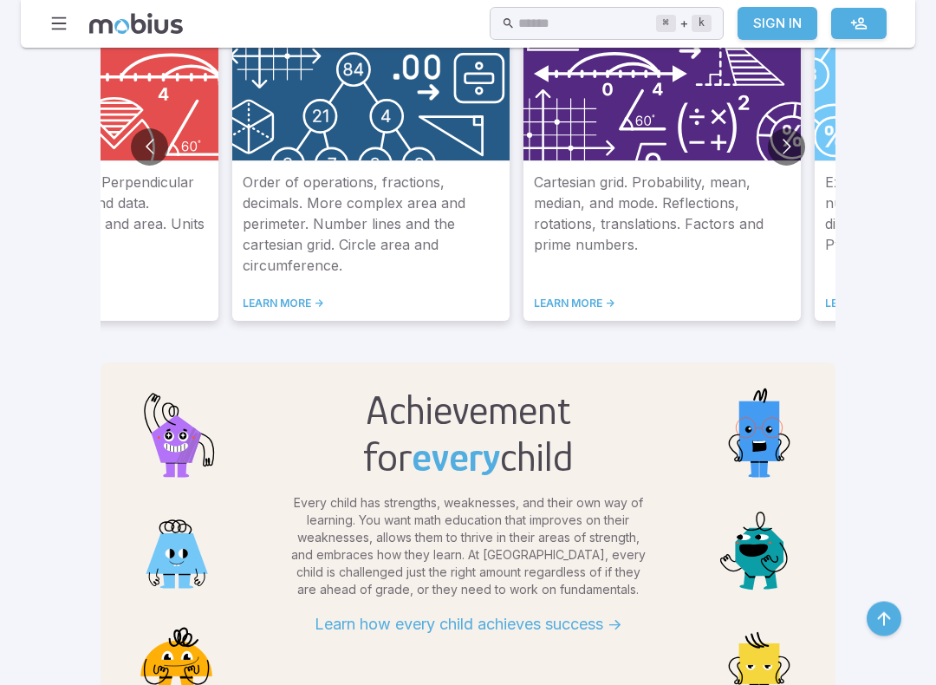
click at [427, 146] on img at bounding box center [370, 85] width 277 height 154
click at [270, 104] on img at bounding box center [370, 85] width 277 height 154
click at [243, 300] on link "LEARN MORE ->" at bounding box center [371, 303] width 257 height 14
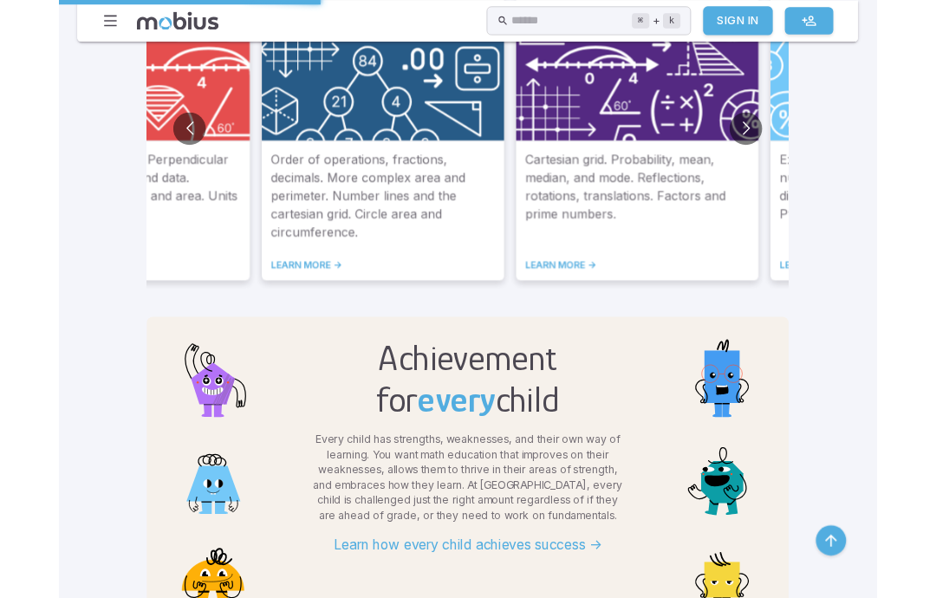
scroll to position [1210, 0]
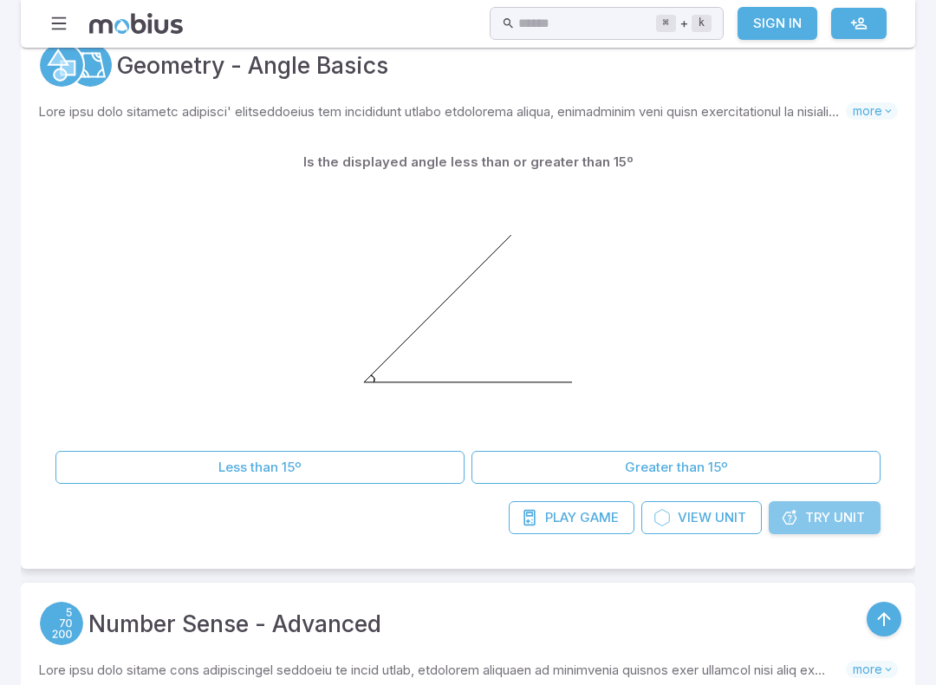
click at [841, 511] on span "Unit" at bounding box center [849, 517] width 31 height 19
click at [849, 532] on link "Try Unit" at bounding box center [825, 517] width 112 height 33
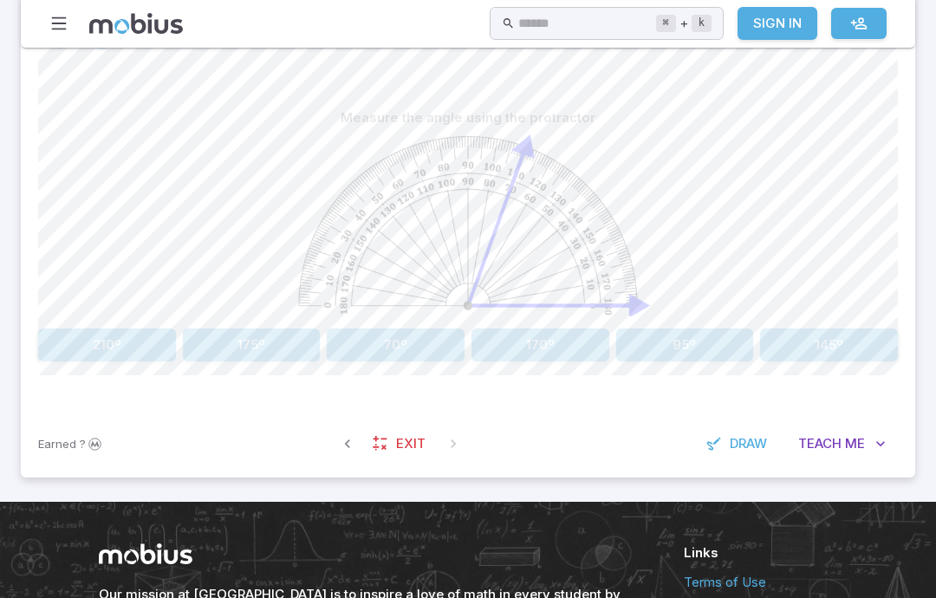
scroll to position [410, 0]
click at [384, 331] on button "70º" at bounding box center [396, 344] width 138 height 33
click at [583, 333] on button "150º" at bounding box center [540, 344] width 138 height 33
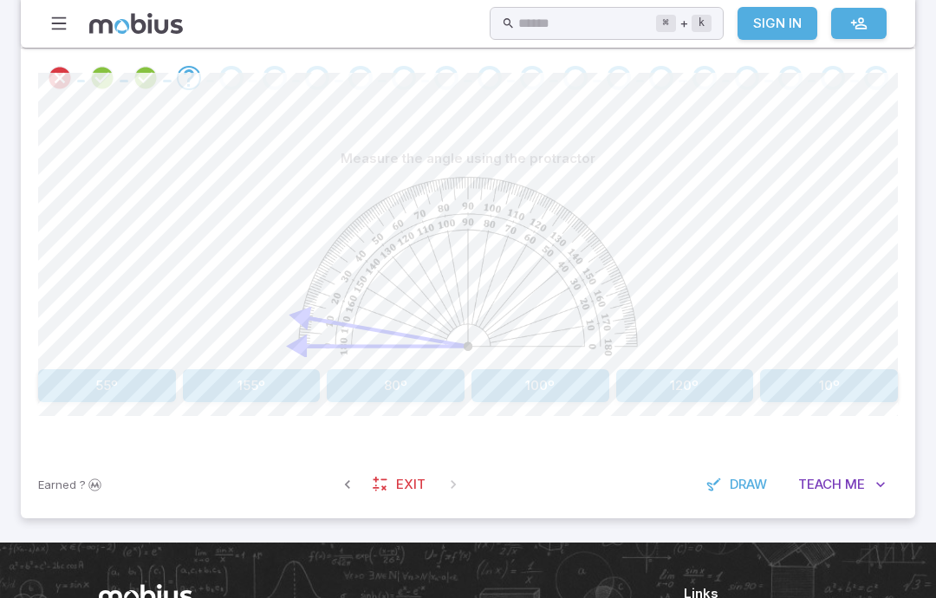
scroll to position [363, 0]
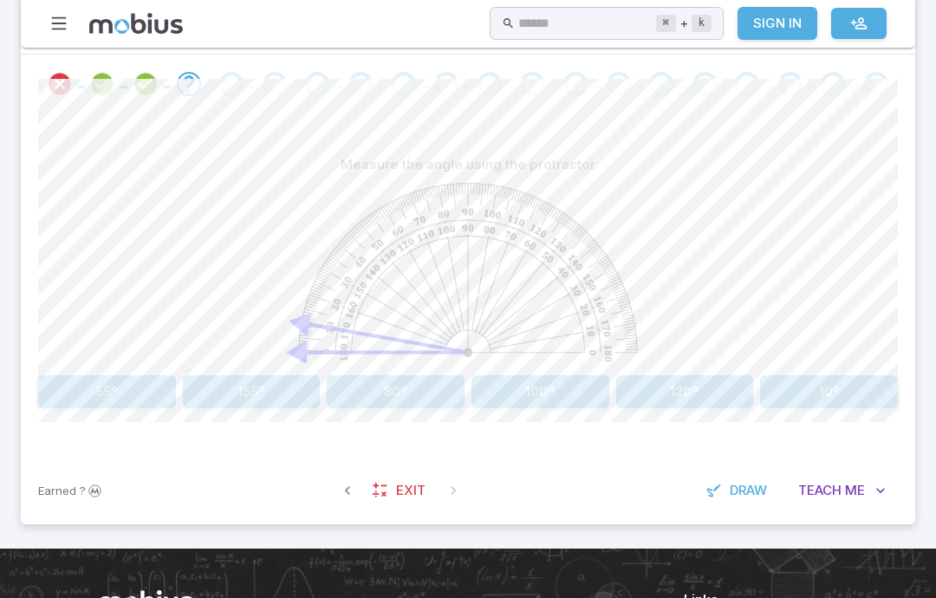
click at [695, 396] on button "120º" at bounding box center [685, 391] width 138 height 33
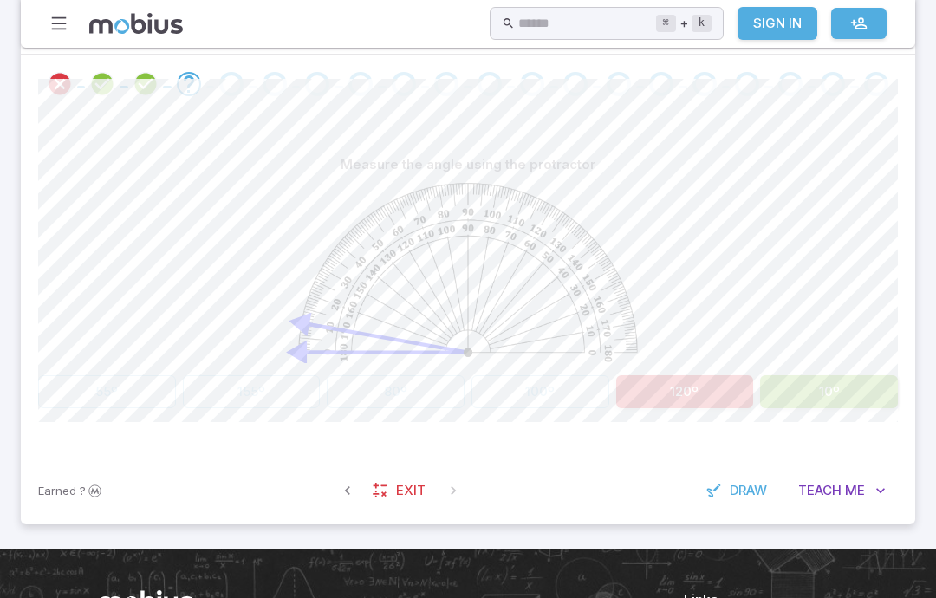
click at [849, 396] on button "10º" at bounding box center [829, 391] width 138 height 33
click at [849, 395] on button "10º" at bounding box center [829, 391] width 138 height 33
click at [882, 387] on button "10º" at bounding box center [829, 391] width 138 height 33
